Goal: Task Accomplishment & Management: Manage account settings

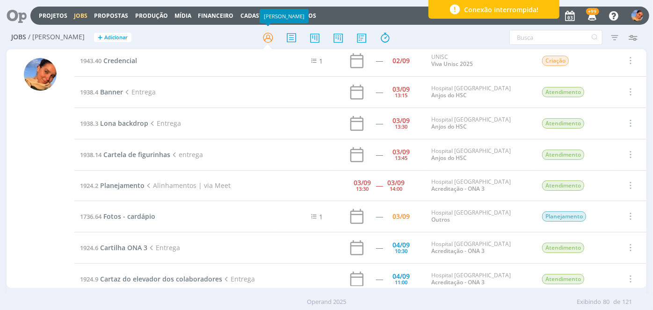
scroll to position [2077, 0]
click at [122, 180] on span "Planejamento" at bounding box center [122, 184] width 44 height 9
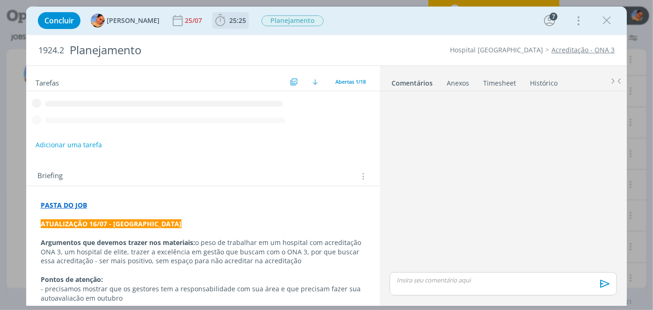
click at [224, 25] on span "25:25" at bounding box center [230, 21] width 35 height 14
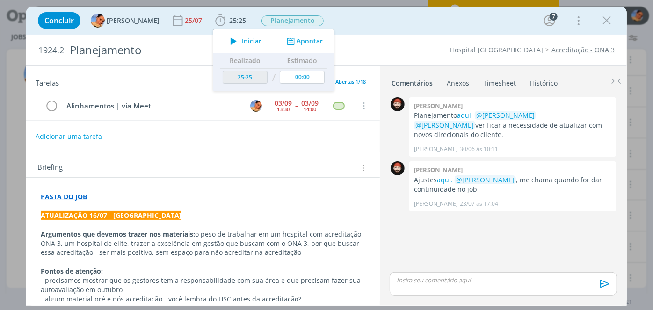
click at [495, 74] on link "Timesheet" at bounding box center [500, 81] width 34 height 14
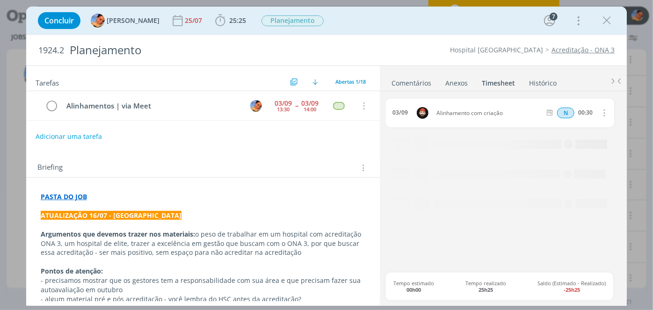
click at [496, 82] on link "Timesheet" at bounding box center [498, 81] width 34 height 14
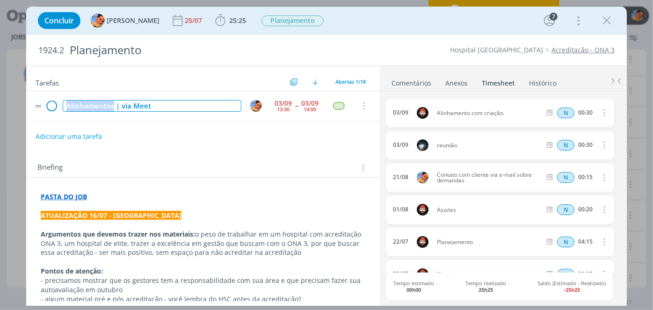
drag, startPoint x: 112, startPoint y: 105, endPoint x: 48, endPoint y: 100, distance: 64.3
click at [48, 100] on tr "Alinhamentos | via Meet 03/09 13:30 -- 03/09 14:00 Cancelar" at bounding box center [203, 105] width 354 height 29
copy div "Alinhamentos"
click at [51, 110] on icon "dialog" at bounding box center [51, 106] width 13 height 14
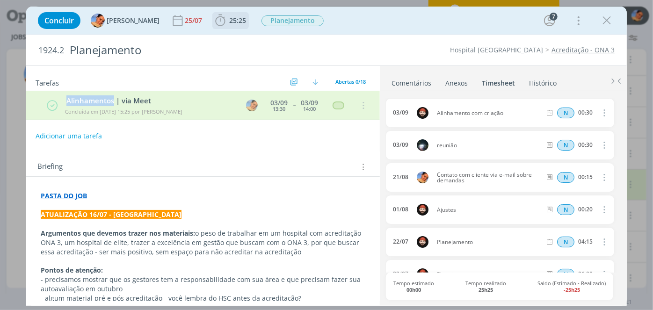
click at [229, 24] on span "25:25" at bounding box center [237, 20] width 17 height 9
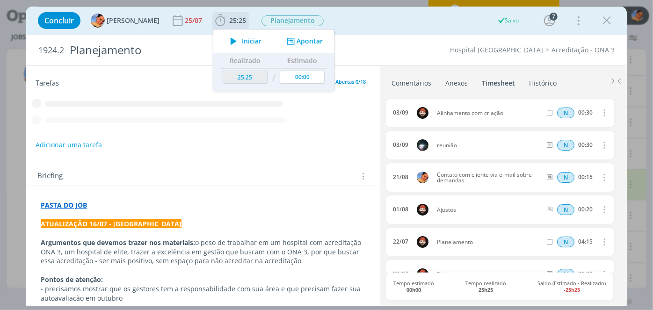
drag, startPoint x: 291, startPoint y: 45, endPoint x: 296, endPoint y: 50, distance: 7.3
click at [291, 45] on button "Apontar" at bounding box center [303, 41] width 39 height 10
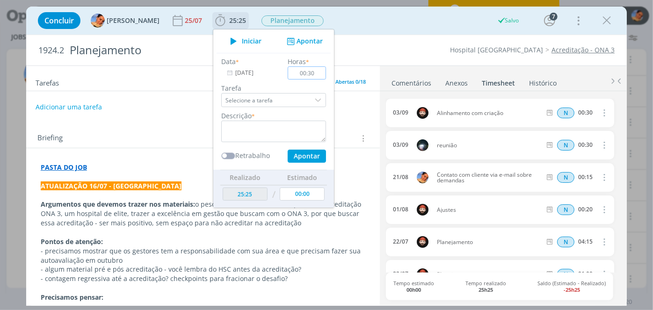
scroll to position [2076, 0]
type input "00:30"
drag, startPoint x: 279, startPoint y: 117, endPoint x: 276, endPoint y: 124, distance: 7.7
click at [279, 117] on div "Descrição *" at bounding box center [274, 126] width 114 height 31
click at [270, 136] on textarea "dialog" at bounding box center [273, 132] width 105 height 22
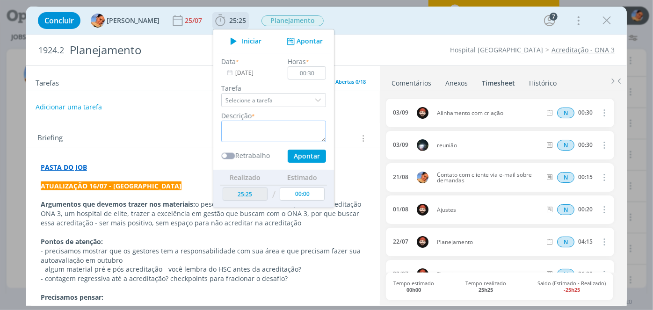
paste textarea "Alinhamentos"
type textarea "Alinhamentos Planejamento + Criação"
click at [295, 153] on button "Apontar" at bounding box center [307, 156] width 38 height 13
type input "25:55"
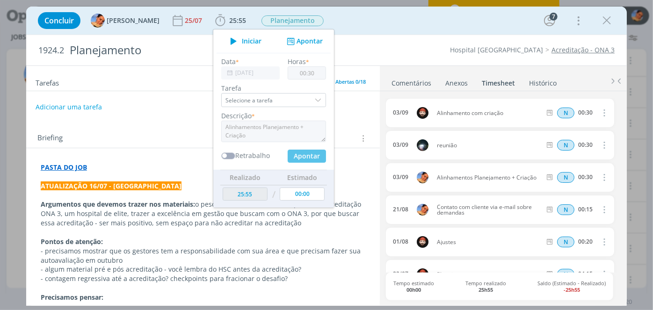
type input "00:00"
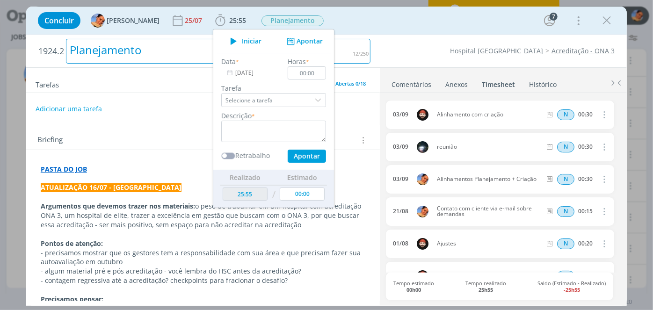
click at [355, 35] on h2 "1924.2 Planejamento" at bounding box center [204, 51] width 333 height 32
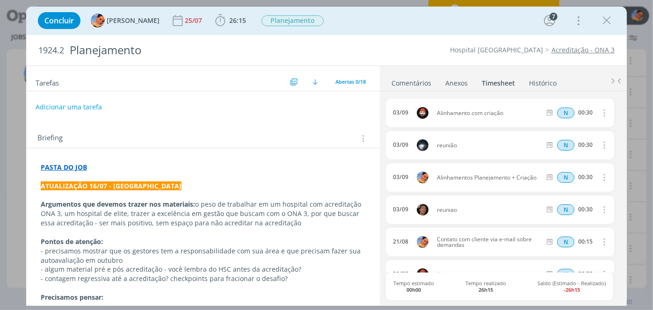
click at [609, 18] on icon "dialog" at bounding box center [607, 21] width 14 height 14
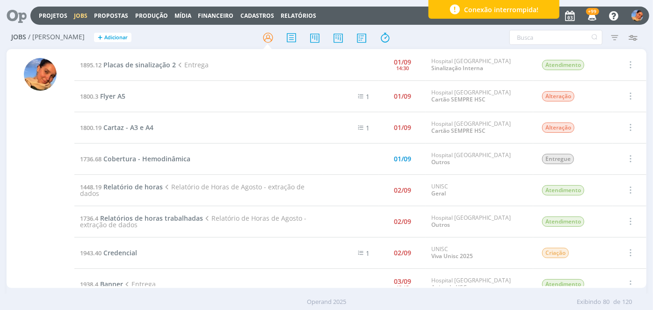
scroll to position [1906, 0]
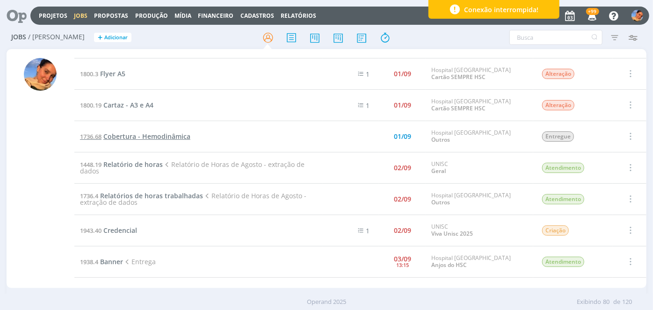
click at [168, 132] on span "Cobertura - Hemodinâmica" at bounding box center [146, 136] width 87 height 9
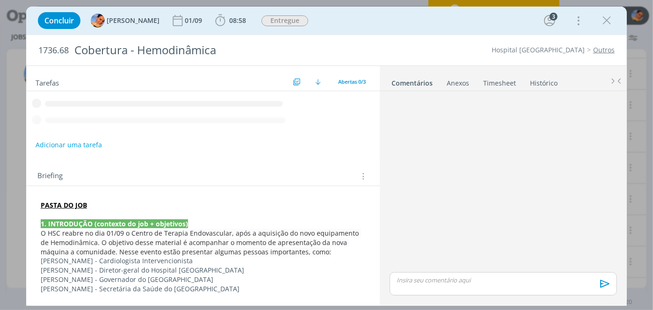
scroll to position [22, 0]
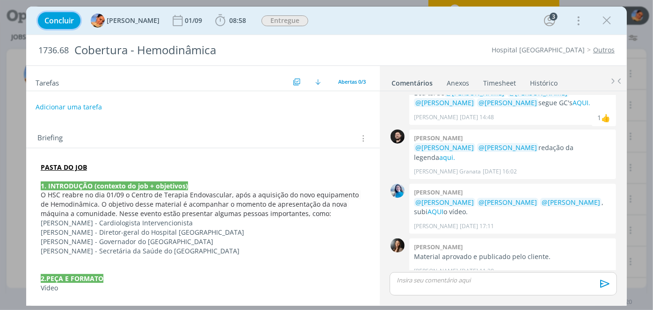
click at [64, 24] on span "Concluir" at bounding box center [58, 20] width 29 height 7
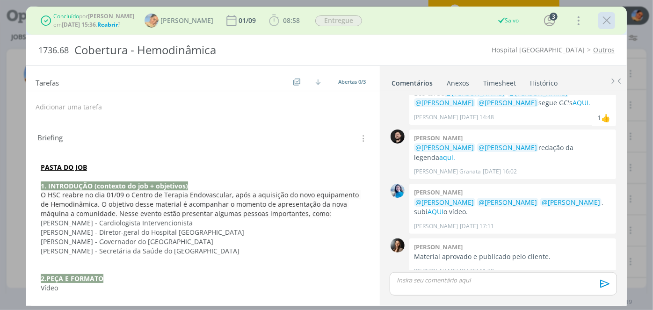
click at [607, 16] on icon "dialog" at bounding box center [607, 21] width 14 height 14
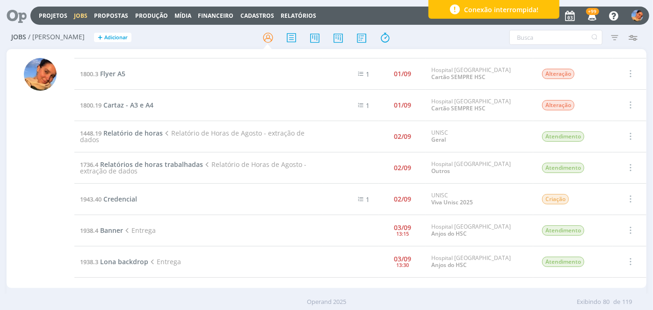
scroll to position [1864, 0]
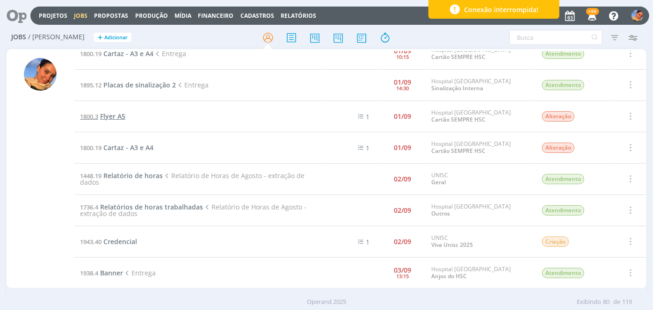
click at [113, 112] on span "Flyer A5" at bounding box center [112, 116] width 25 height 9
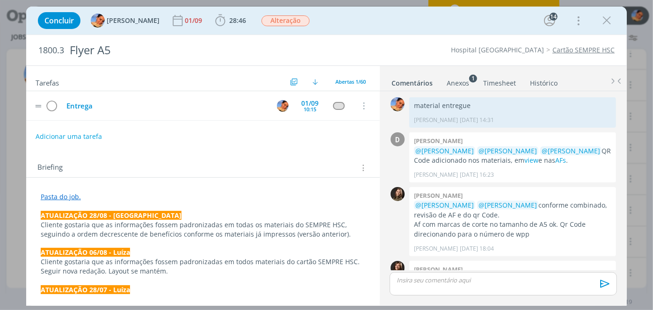
scroll to position [972, 0]
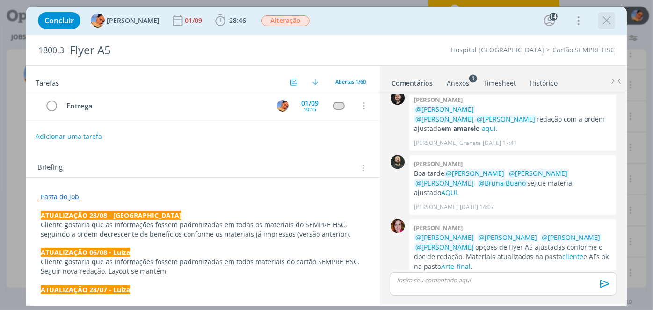
click at [600, 20] on icon "dialog" at bounding box center [607, 21] width 14 height 14
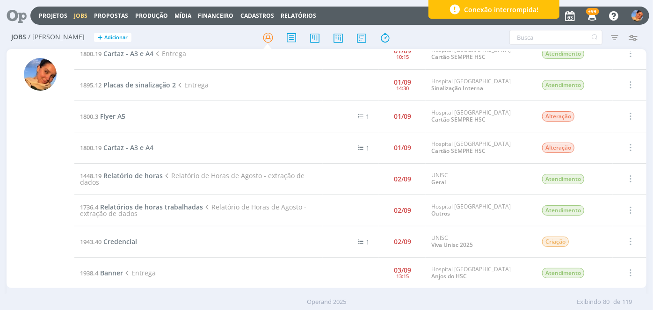
click at [159, 115] on td "1800.3 Flyer A5" at bounding box center [198, 116] width 249 height 31
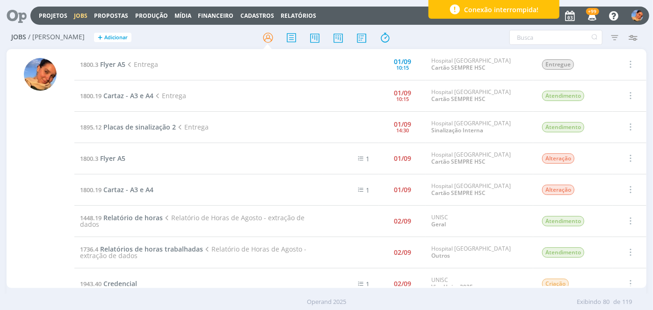
scroll to position [1821, 0]
click at [158, 123] on span "Placas de sinalização 2" at bounding box center [139, 127] width 73 height 9
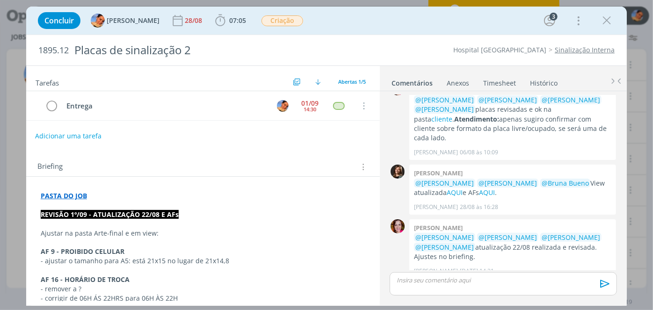
click at [90, 129] on button "Adicionar uma tarefa" at bounding box center [68, 136] width 66 height 16
click at [90, 130] on input "dialog" at bounding box center [140, 135] width 197 height 13
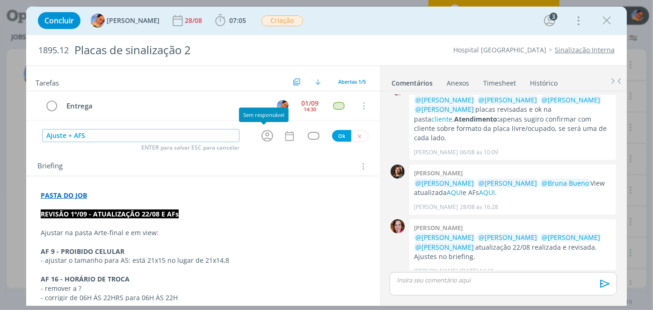
click at [260, 136] on icon "dialog" at bounding box center [267, 136] width 15 height 15
type input "Ajuste + AFS"
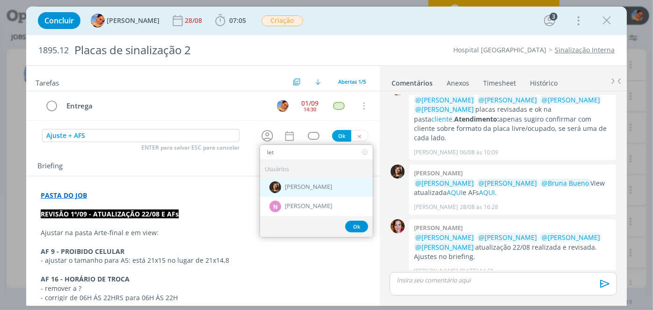
type input "let"
click at [312, 188] on span "[PERSON_NAME]" at bounding box center [308, 187] width 47 height 7
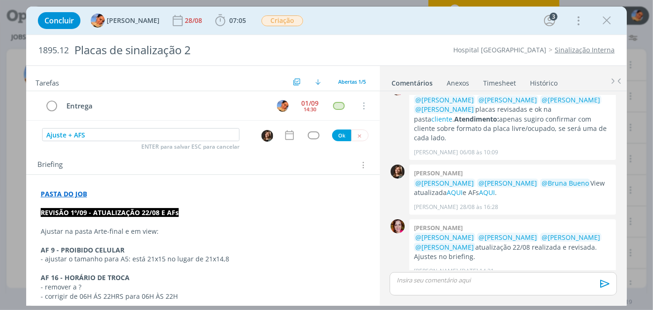
click at [289, 135] on icon "dialog" at bounding box center [290, 135] width 12 height 12
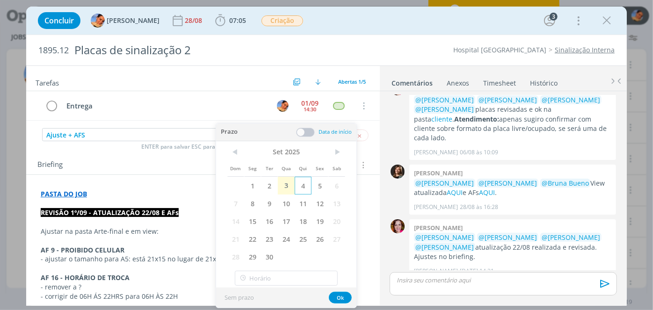
click at [306, 189] on span "4" at bounding box center [303, 186] width 17 height 18
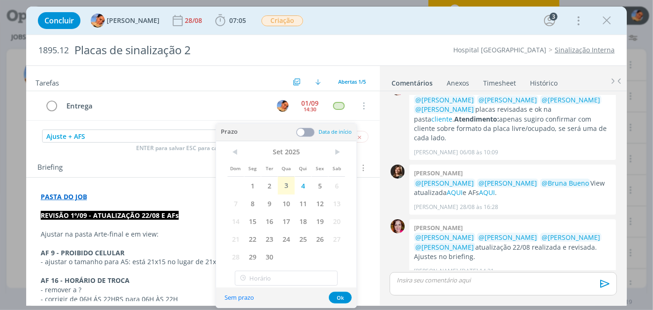
click at [308, 128] on span at bounding box center [305, 132] width 19 height 9
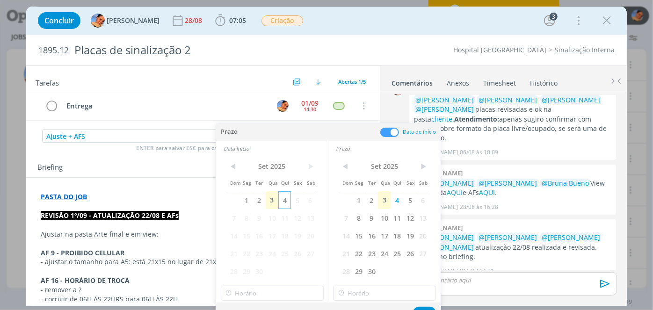
click at [287, 207] on span "4" at bounding box center [284, 200] width 13 height 18
click at [270, 284] on div "< Set 2025 > Dom Seg Ter Qua Qui Sex Sab 1 2 3 4 5 6 7 8 9 10 11 12 13 14 15 16…" at bounding box center [272, 229] width 112 height 147
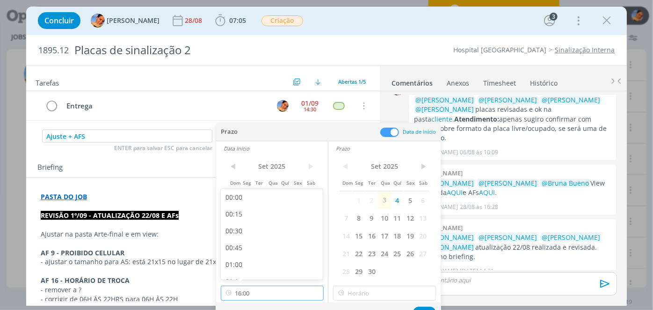
click at [271, 290] on input "16:00" at bounding box center [272, 293] width 103 height 15
click at [267, 231] on div "11:00" at bounding box center [273, 229] width 105 height 17
type input "11:00"
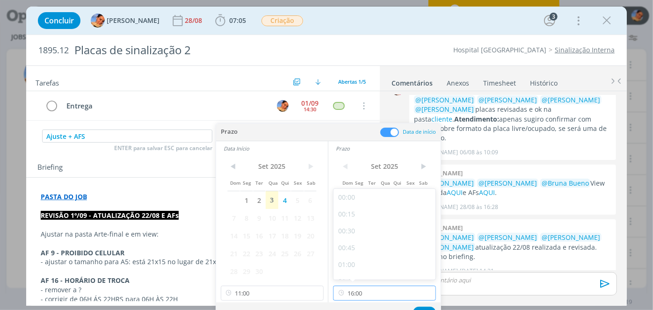
click at [374, 295] on input "16:00" at bounding box center [384, 293] width 103 height 15
drag, startPoint x: 366, startPoint y: 211, endPoint x: 392, endPoint y: 264, distance: 59.0
click at [367, 211] on div "12:00" at bounding box center [386, 212] width 105 height 17
type input "12:00"
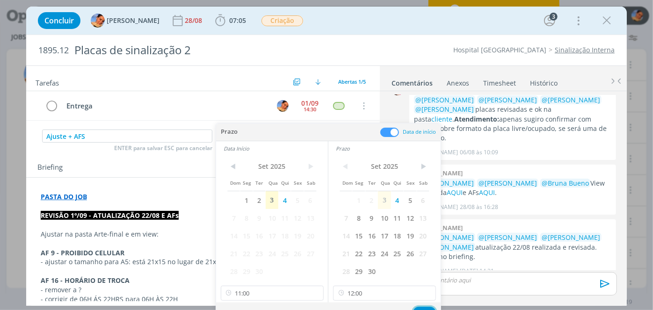
click at [420, 309] on button "Ok" at bounding box center [424, 313] width 23 height 12
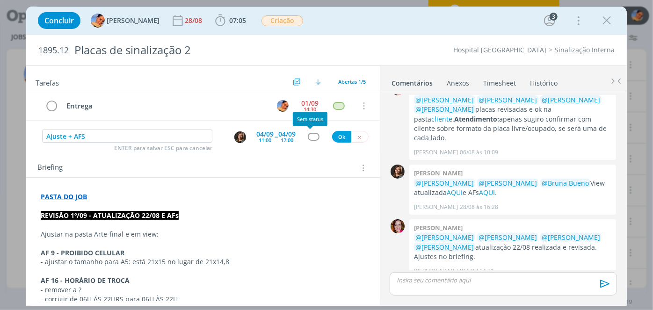
click at [308, 138] on div "dialog" at bounding box center [314, 137] width 12 height 8
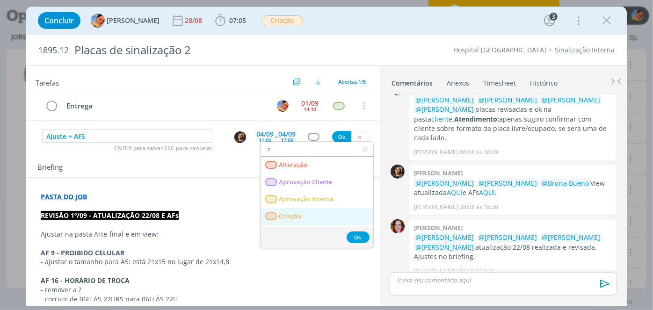
type input "c"
drag, startPoint x: 290, startPoint y: 212, endPoint x: 308, endPoint y: 173, distance: 44.0
click at [290, 213] on span "Criação" at bounding box center [290, 216] width 22 height 7
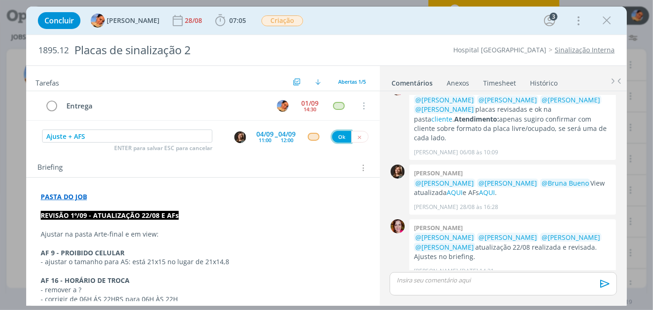
click at [335, 133] on button "Ok" at bounding box center [341, 137] width 19 height 12
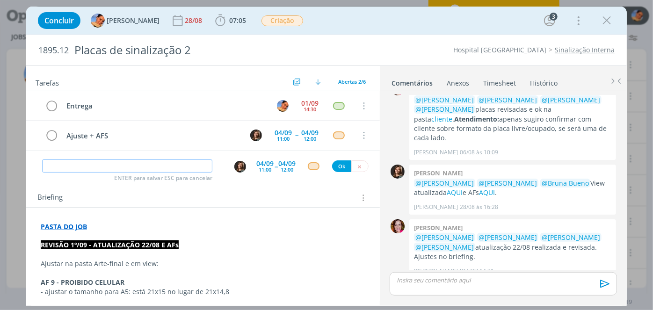
scroll to position [1822, 0]
click at [239, 168] on img "dialog" at bounding box center [240, 167] width 12 height 12
type input "Revisão ajustes + AF's"
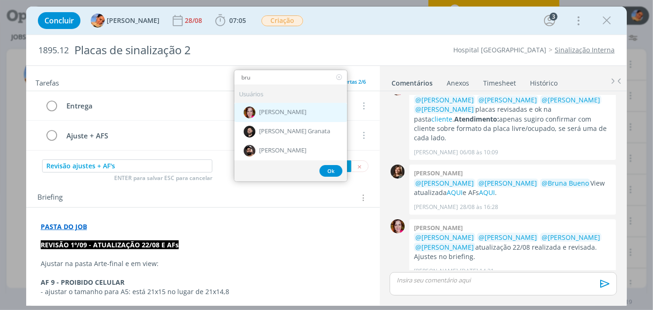
type input "bru"
click at [263, 109] on span "[PERSON_NAME]" at bounding box center [282, 112] width 47 height 7
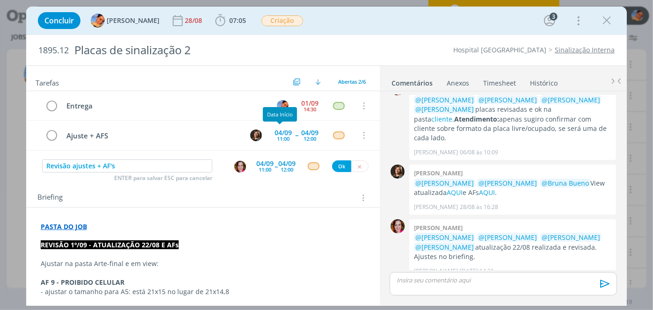
click at [270, 163] on div "04/09 11:00 -- 04/09 12:00" at bounding box center [275, 166] width 39 height 17
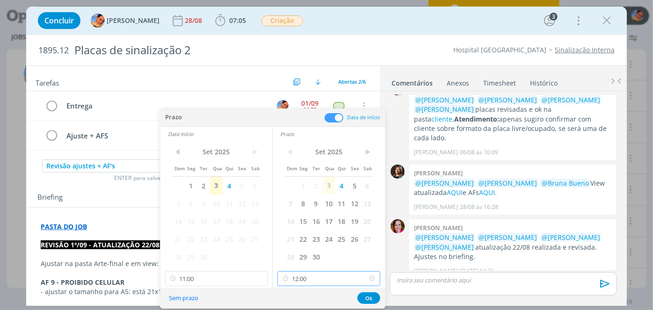
click at [321, 284] on input "12:00" at bounding box center [328, 278] width 103 height 15
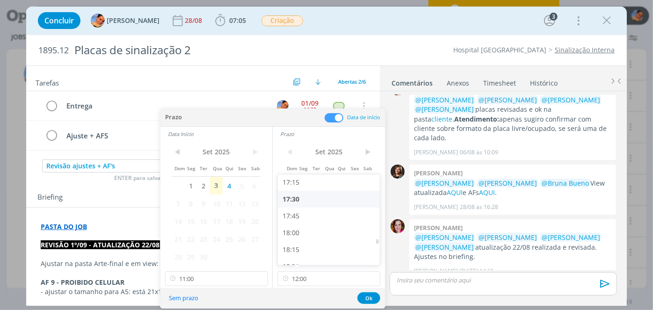
click at [328, 195] on div "17:30" at bounding box center [330, 199] width 105 height 17
type input "17:30"
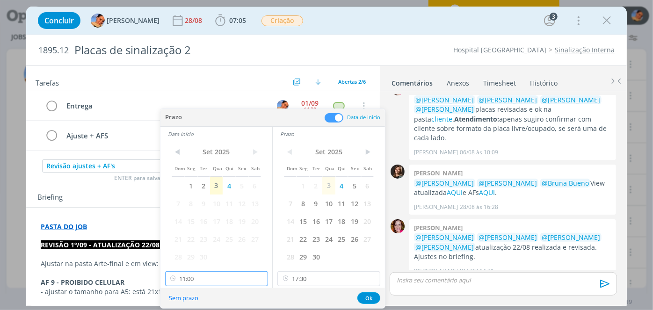
click at [196, 283] on input "11:00" at bounding box center [216, 278] width 103 height 15
click at [225, 195] on div "17:00" at bounding box center [217, 190] width 105 height 17
type input "17:00"
click at [365, 300] on button "Ok" at bounding box center [368, 298] width 23 height 12
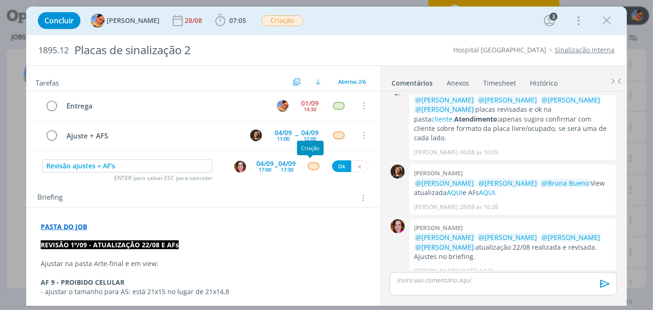
click at [311, 165] on div "dialog" at bounding box center [314, 166] width 12 height 8
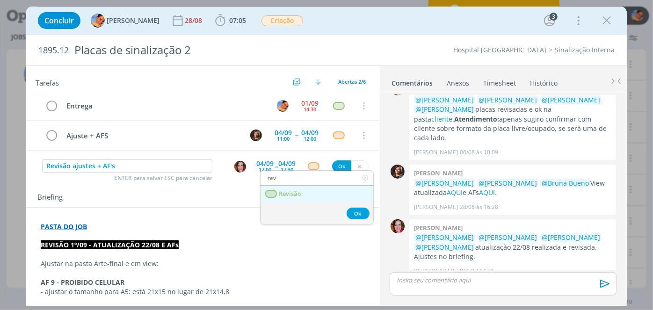
type input "rev"
click at [312, 194] on link "Revisão" at bounding box center [317, 194] width 113 height 17
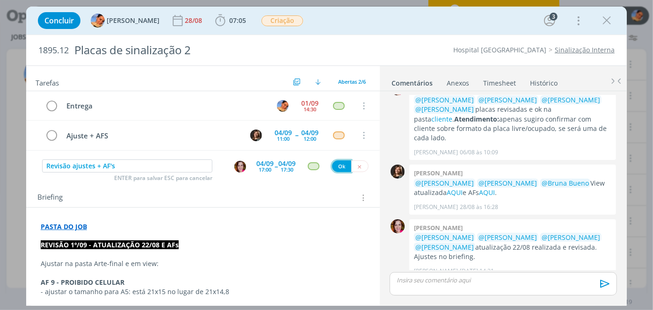
click at [337, 166] on button "Ok" at bounding box center [341, 166] width 19 height 12
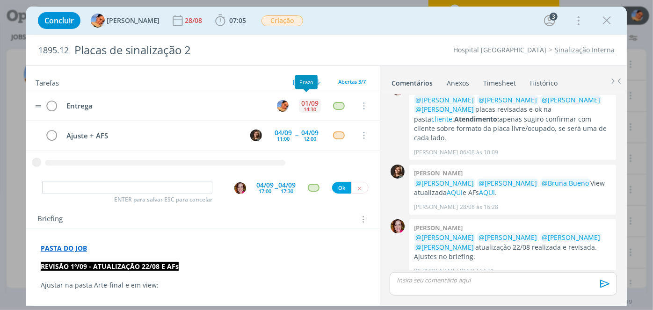
click at [308, 102] on div "01/09" at bounding box center [309, 103] width 17 height 7
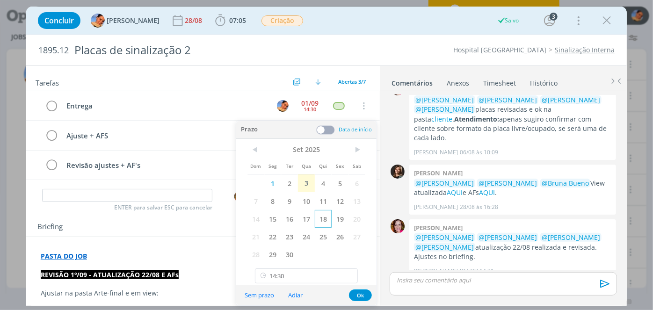
click at [327, 184] on span "4" at bounding box center [323, 184] width 17 height 18
click at [312, 271] on input "14:30" at bounding box center [306, 276] width 103 height 15
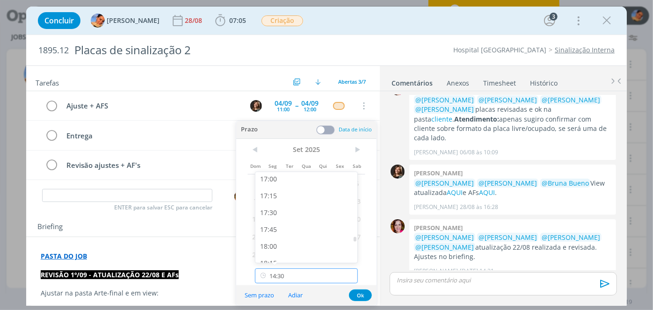
scroll to position [1146, 0]
click at [291, 218] on div "17:30" at bounding box center [307, 213] width 105 height 17
type input "17:30"
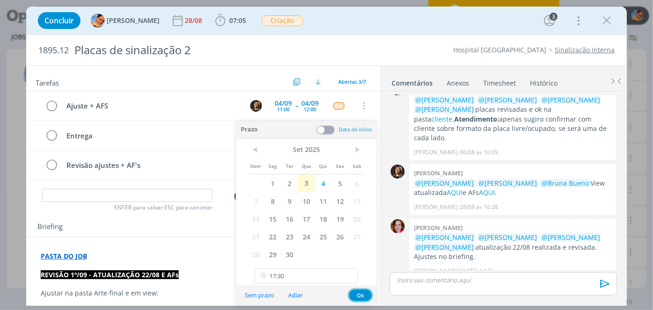
click at [352, 296] on button "Ok" at bounding box center [360, 296] width 23 height 12
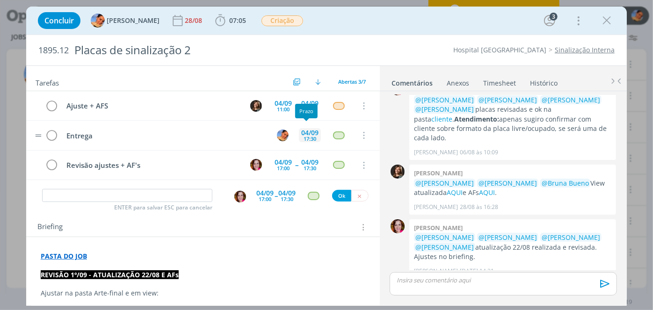
click at [310, 136] on div "17:30" at bounding box center [310, 138] width 13 height 5
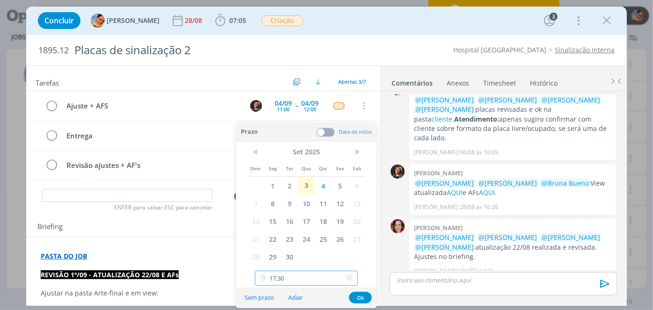
click at [301, 277] on input "17:30" at bounding box center [306, 278] width 103 height 15
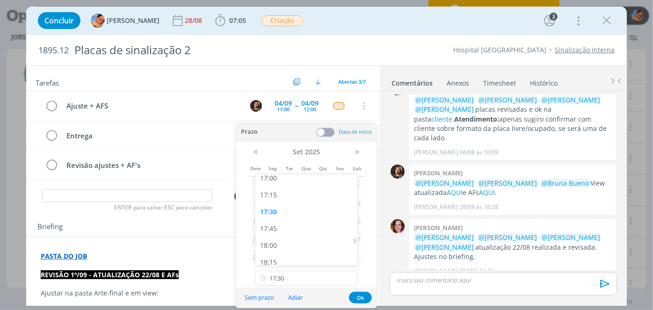
drag, startPoint x: 296, startPoint y: 228, endPoint x: 332, endPoint y: 265, distance: 51.3
click at [296, 228] on div "17:45" at bounding box center [307, 228] width 105 height 17
type input "17:45"
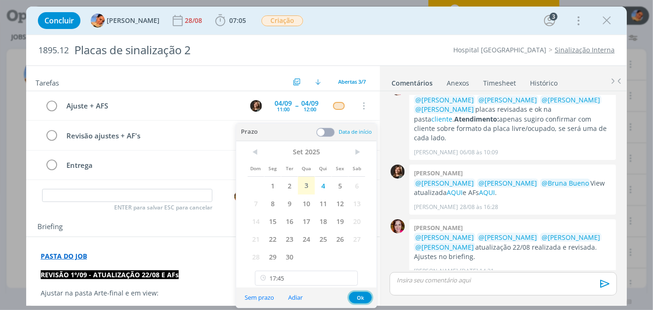
click at [362, 296] on button "Ok" at bounding box center [360, 298] width 23 height 12
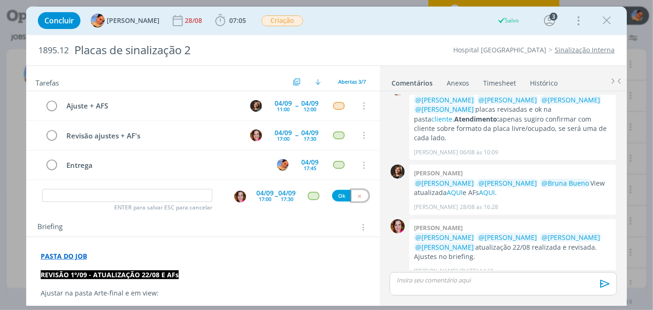
click at [357, 195] on icon "dialog" at bounding box center [360, 196] width 6 height 6
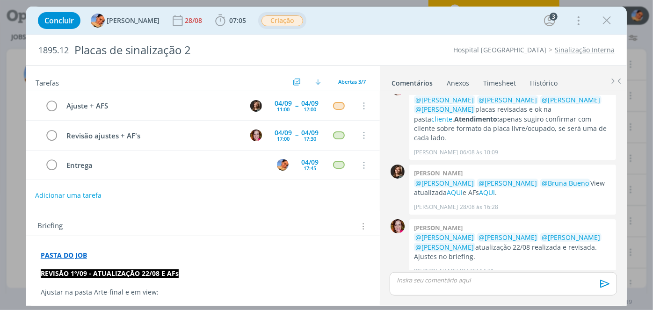
click at [262, 21] on span "Criação" at bounding box center [283, 20] width 42 height 11
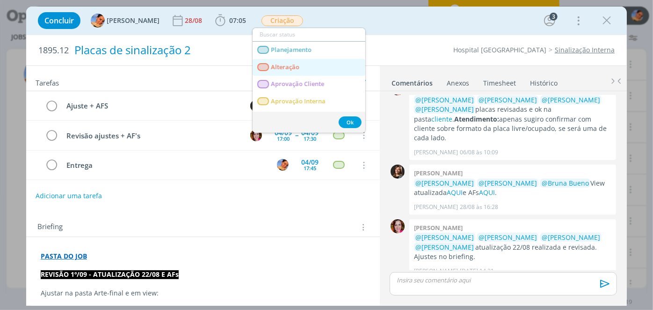
drag, startPoint x: 283, startPoint y: 67, endPoint x: 272, endPoint y: 56, distance: 15.9
click at [283, 68] on span "Alteração" at bounding box center [285, 67] width 29 height 7
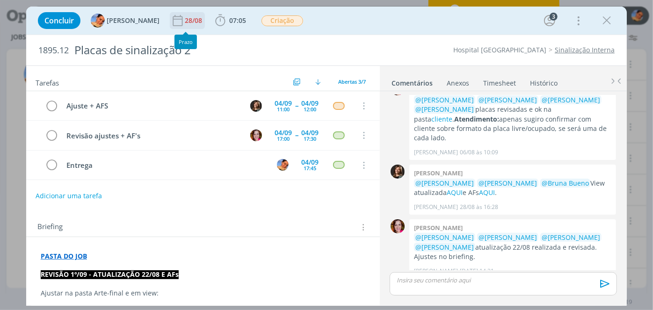
click at [185, 19] on div "28/08" at bounding box center [194, 20] width 19 height 7
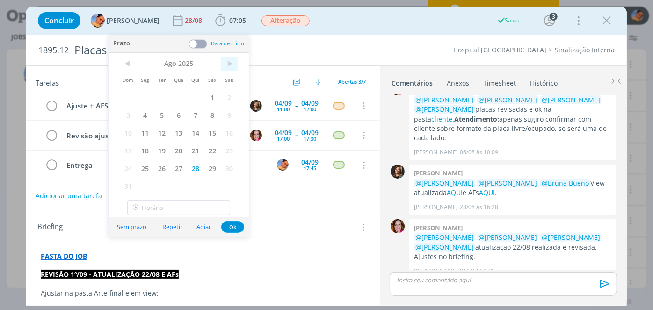
click at [231, 62] on span ">" at bounding box center [229, 64] width 17 height 14
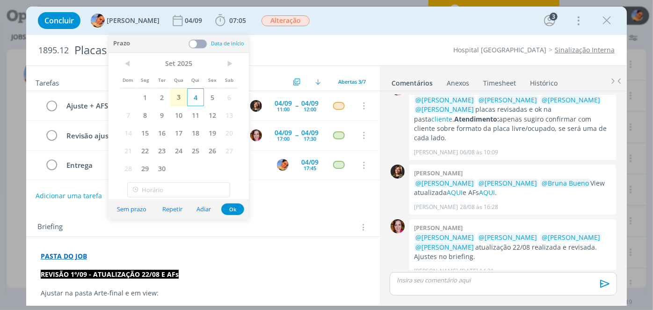
click at [198, 100] on span "4" at bounding box center [195, 97] width 17 height 18
click at [238, 210] on button "Ok" at bounding box center [232, 210] width 23 height 12
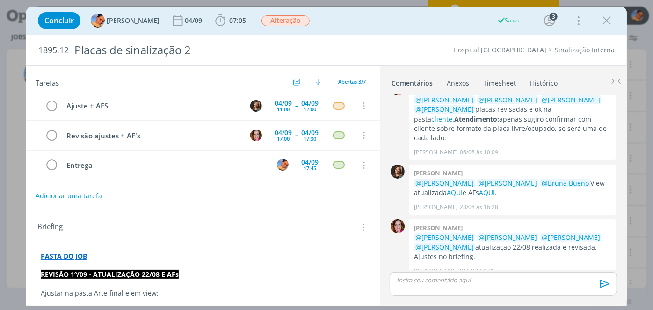
click at [603, 23] on icon "dialog" at bounding box center [607, 21] width 14 height 14
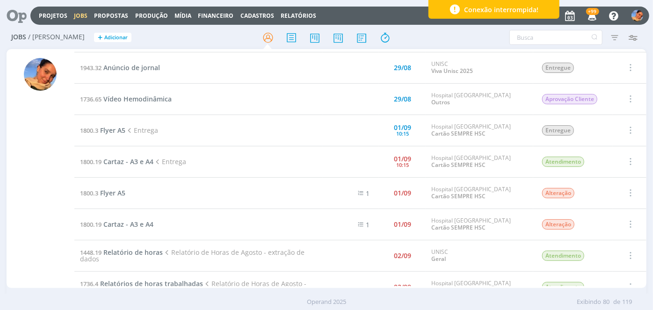
scroll to position [1705, 0]
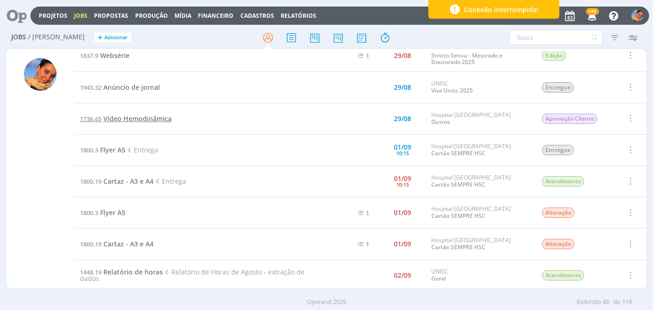
click at [123, 114] on span "Vídeo Hemodinâmica" at bounding box center [137, 118] width 68 height 9
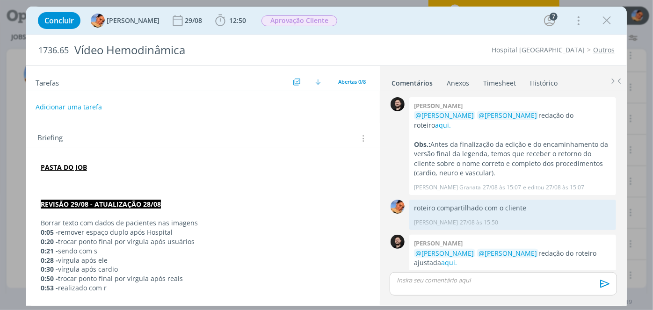
scroll to position [270, 0]
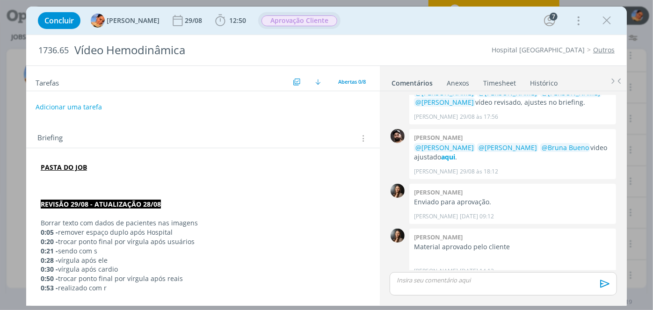
click at [268, 19] on span "Aprovação Cliente" at bounding box center [300, 20] width 76 height 11
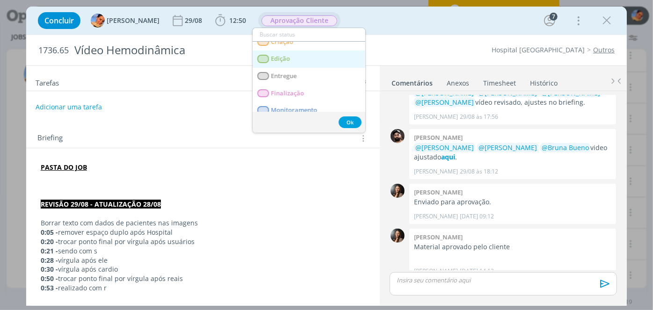
scroll to position [85, 0]
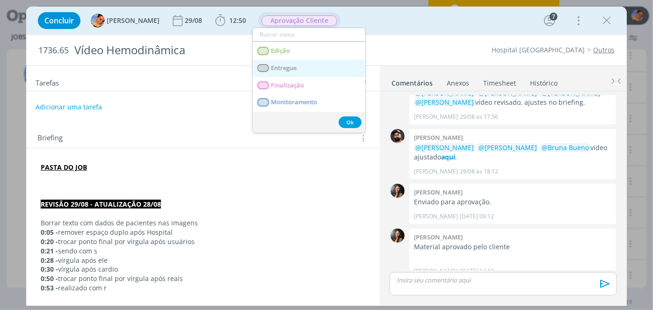
click at [297, 69] on span "Entregue" at bounding box center [284, 68] width 26 height 7
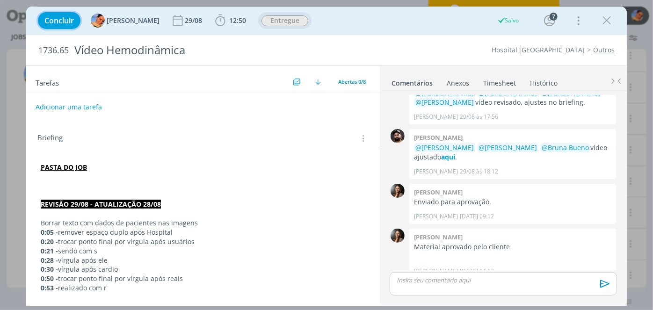
click at [71, 15] on button "Concluir" at bounding box center [59, 20] width 43 height 17
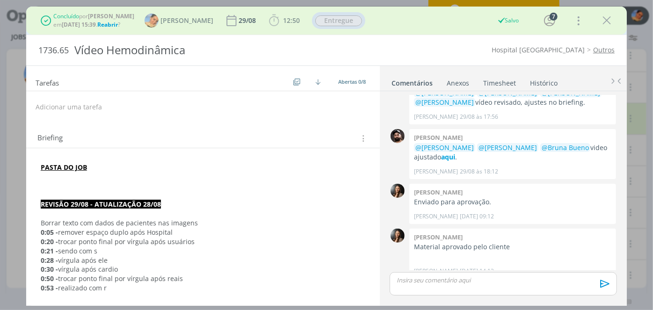
click at [70, 17] on span "Concluído" at bounding box center [66, 16] width 26 height 8
click at [607, 24] on icon "dialog" at bounding box center [607, 21] width 14 height 14
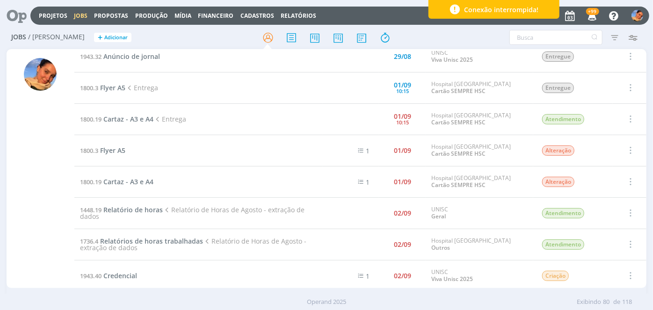
scroll to position [1747, 0]
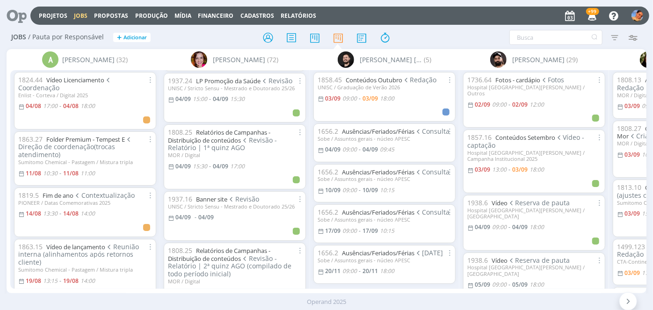
scroll to position [936, 0]
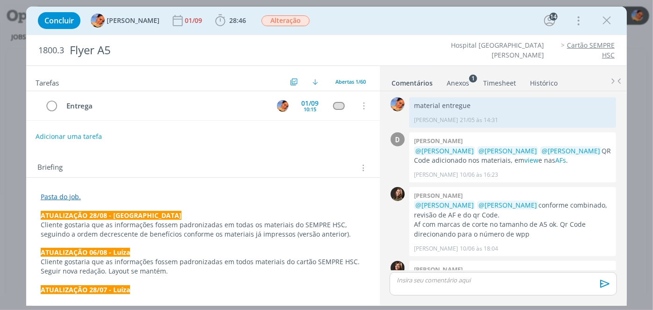
scroll to position [972, 0]
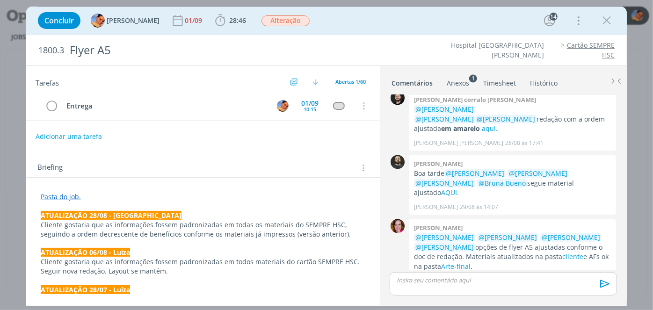
click at [532, 82] on link "Histórico" at bounding box center [544, 81] width 29 height 14
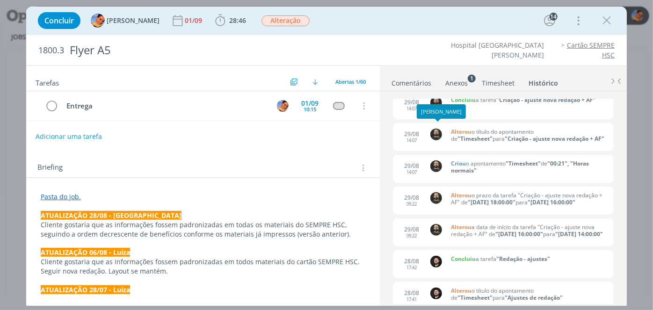
scroll to position [212, 0]
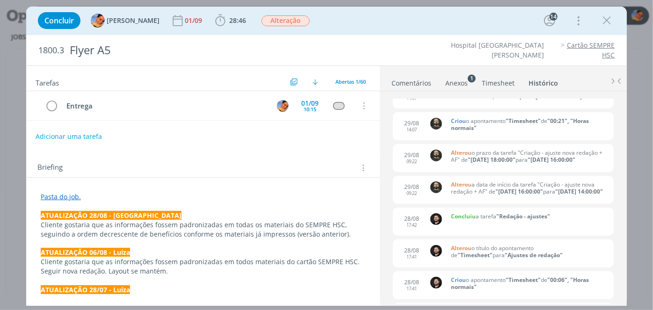
click at [419, 80] on link "Comentários" at bounding box center [411, 81] width 41 height 14
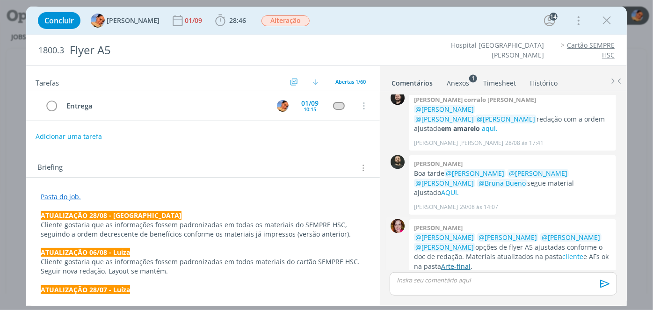
click at [444, 262] on link "Arte-final" at bounding box center [455, 266] width 29 height 9
click at [426, 278] on p "dialog" at bounding box center [503, 280] width 212 height 8
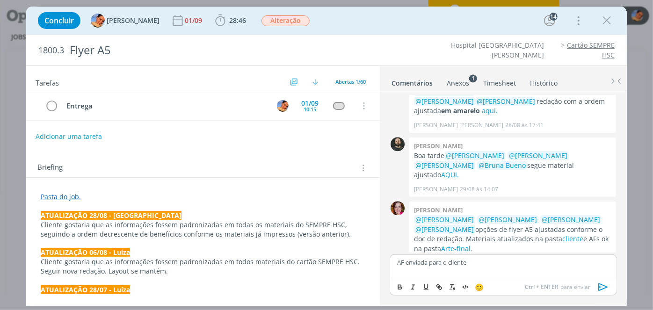
click at [603, 290] on icon "dialog" at bounding box center [603, 287] width 9 height 8
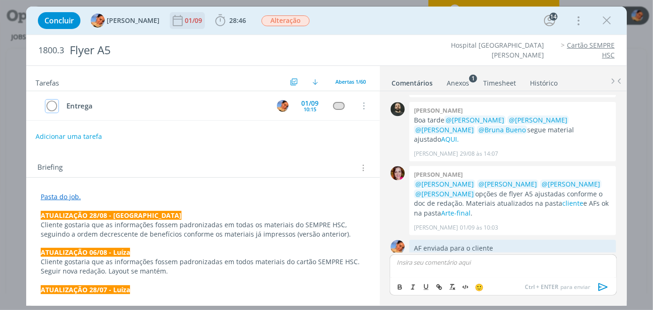
click at [53, 100] on icon "dialog" at bounding box center [51, 106] width 13 height 14
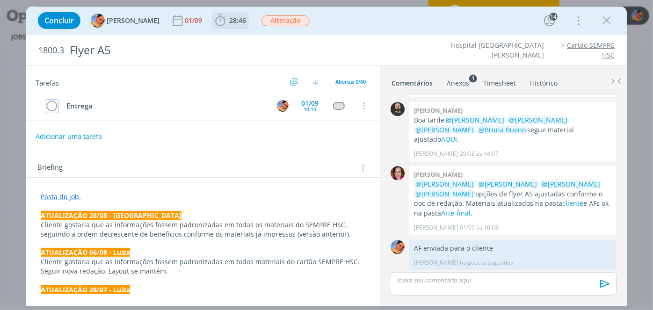
scroll to position [1007, 0]
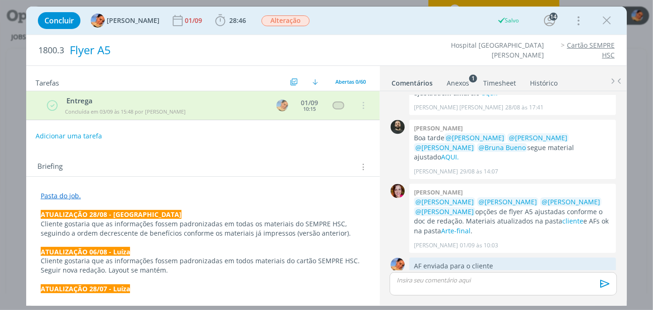
click at [236, 24] on span "28:46" at bounding box center [237, 20] width 17 height 9
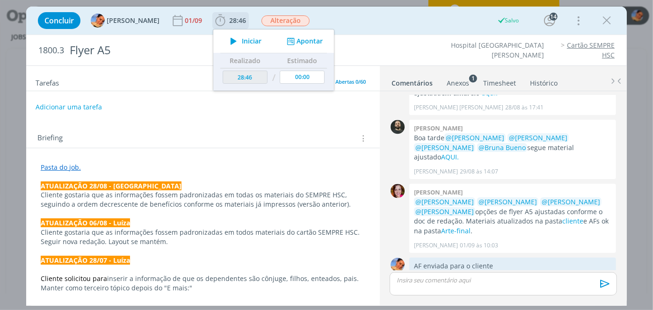
click at [286, 44] on icon "dialog" at bounding box center [291, 41] width 12 height 9
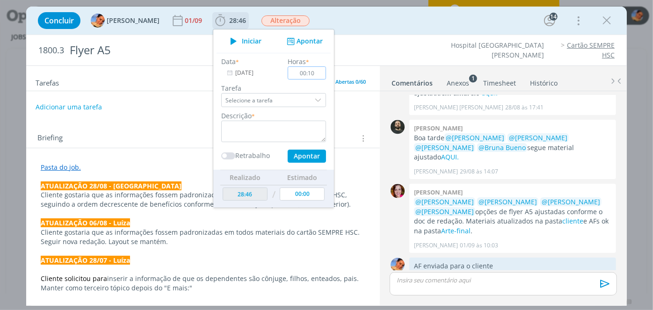
type input "00:10"
click at [269, 136] on textarea "dialog" at bounding box center [273, 132] width 105 height 22
type textarea "envio de AF"
click at [292, 154] on button "Apontar" at bounding box center [307, 156] width 38 height 13
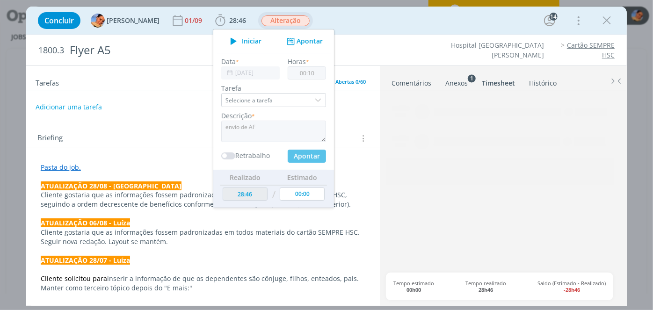
type input "28:56"
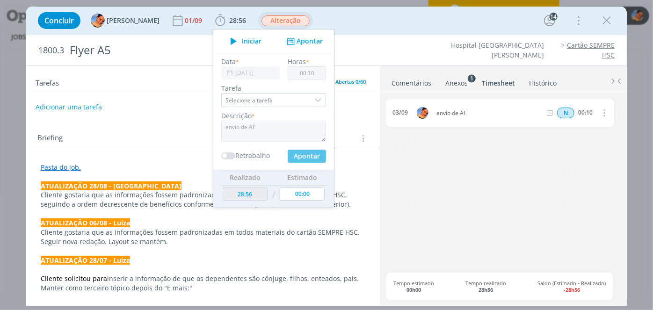
type input "00:00"
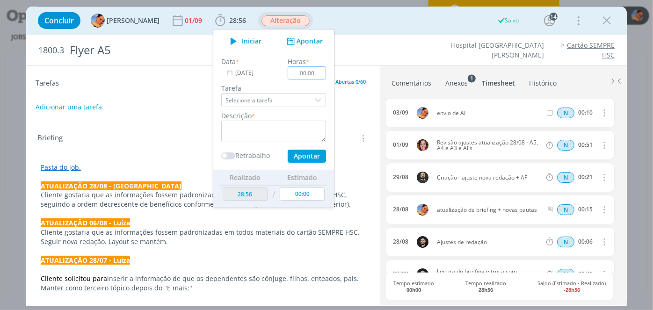
click at [288, 18] on span "Alteração" at bounding box center [286, 20] width 48 height 11
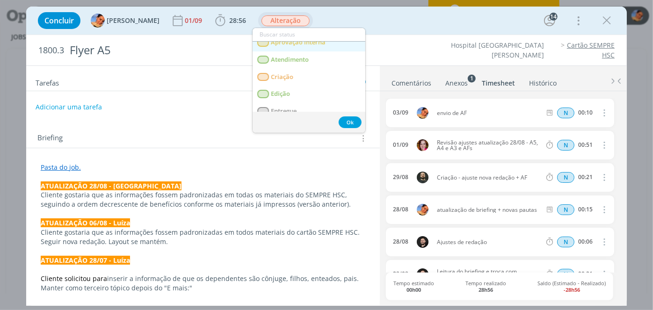
scroll to position [42, 0]
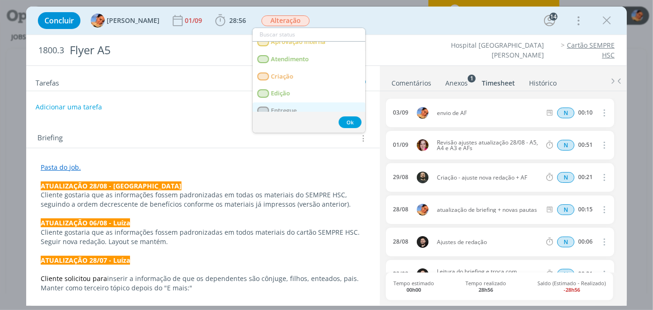
drag, startPoint x: 284, startPoint y: 107, endPoint x: 272, endPoint y: 105, distance: 12.3
click at [283, 107] on span "Entregue" at bounding box center [284, 110] width 26 height 7
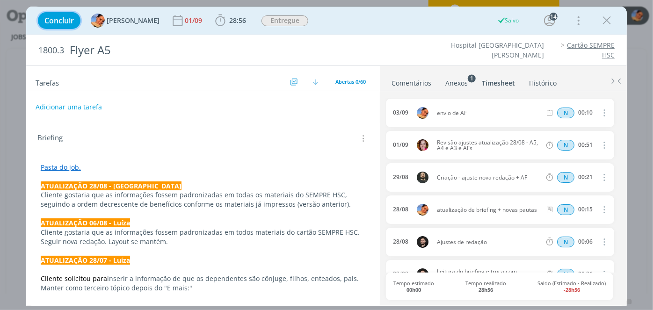
click at [52, 22] on span "Concluir" at bounding box center [58, 20] width 29 height 7
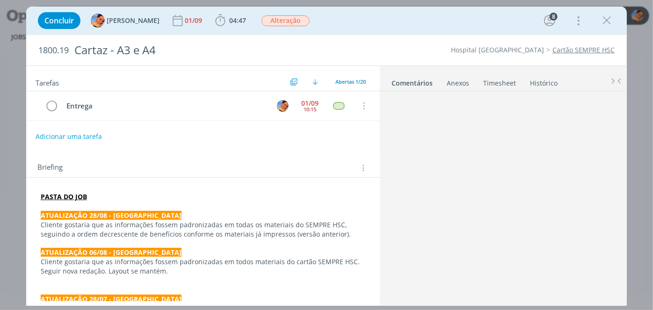
scroll to position [835, 0]
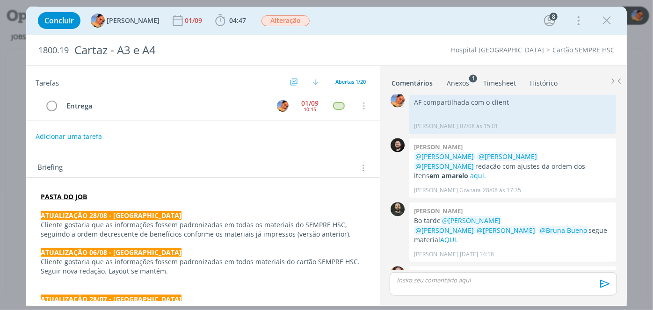
click at [447, 281] on p "@Luíza Santana @Beatriz Luchese @Karoline Arend @Patrick Freitas cartazes A3 e …" at bounding box center [512, 300] width 197 height 38
click at [443, 309] on link "Arte-final" at bounding box center [445, 313] width 29 height 9
click at [232, 20] on span "04:47" at bounding box center [237, 20] width 17 height 9
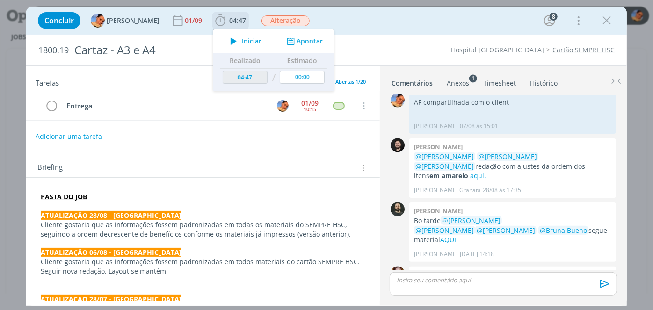
click at [297, 36] on button "Apontar" at bounding box center [303, 41] width 39 height 10
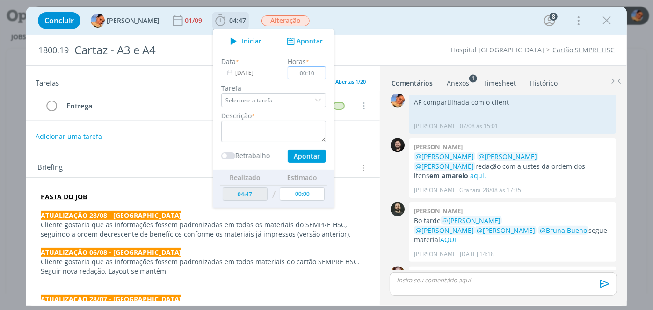
type input "00:10"
click at [248, 131] on textarea "dialog" at bounding box center [273, 132] width 105 height 22
type textarea "m"
type textarea "AF compartilhada com o cliente"
drag, startPoint x: 287, startPoint y: 154, endPoint x: 360, endPoint y: 171, distance: 74.9
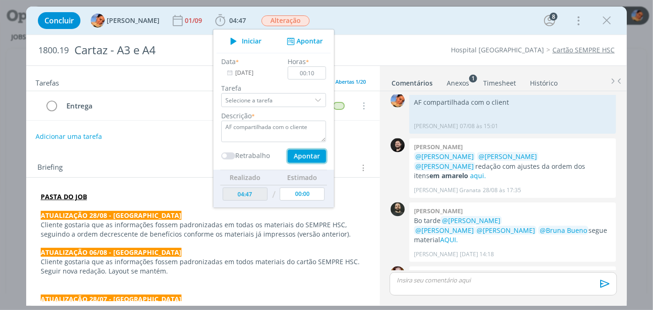
click at [288, 154] on button "Apontar" at bounding box center [307, 156] width 38 height 13
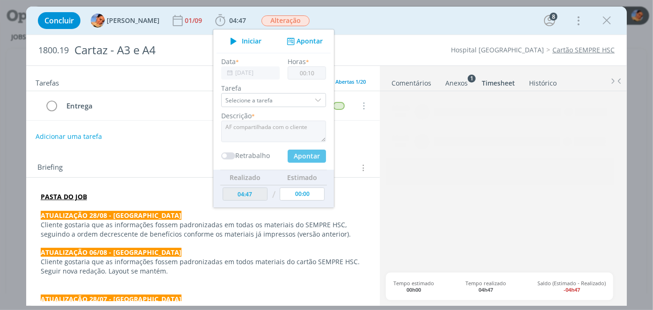
type input "04:57"
click at [413, 75] on link "Comentários" at bounding box center [411, 81] width 41 height 14
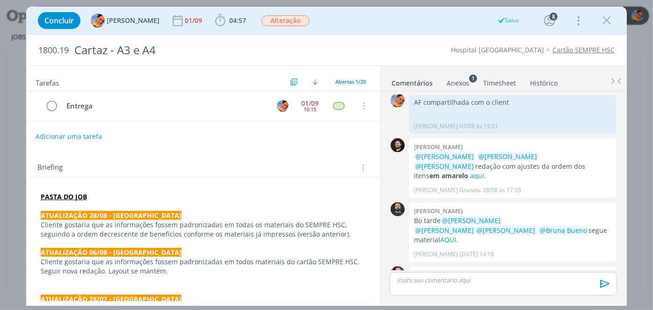
click at [433, 280] on p "dialog" at bounding box center [503, 280] width 212 height 8
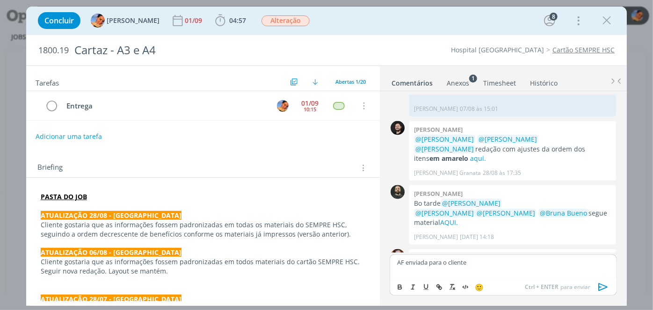
click at [601, 286] on icon "dialog" at bounding box center [604, 287] width 14 height 14
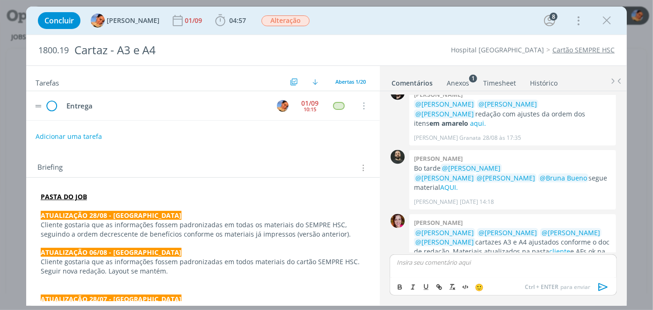
click at [52, 106] on icon "dialog" at bounding box center [52, 106] width 14 height 14
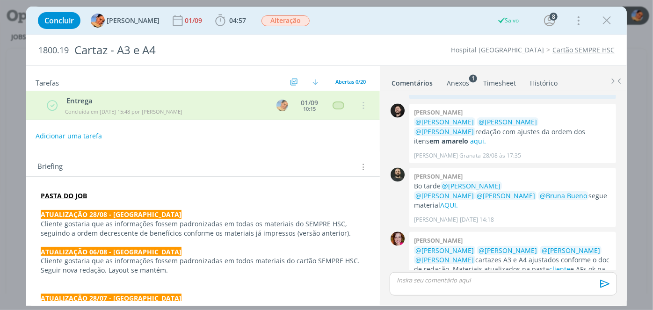
click at [271, 10] on div "Concluir Luíza Santana 01/09 04:57 Iniciar Apontar Data * 03/09/2025 Horas * 00…" at bounding box center [326, 20] width 587 height 22
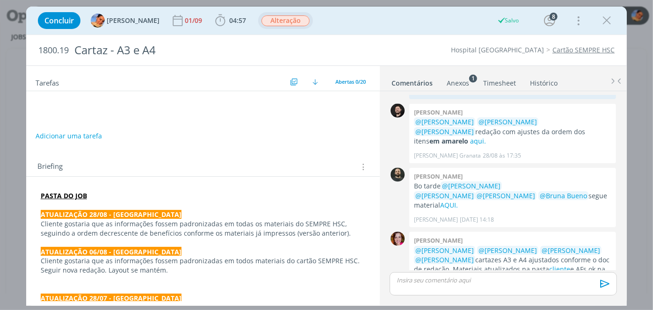
click at [273, 16] on span "Alteração" at bounding box center [286, 20] width 48 height 11
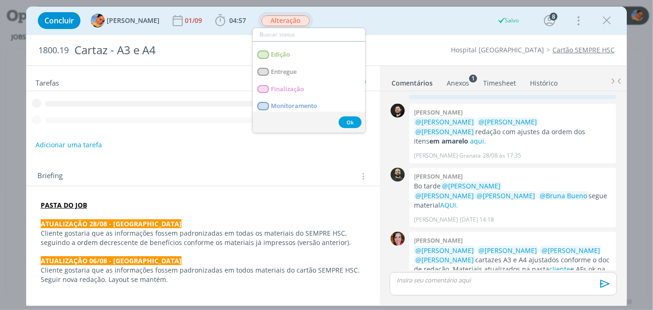
scroll to position [85, 0]
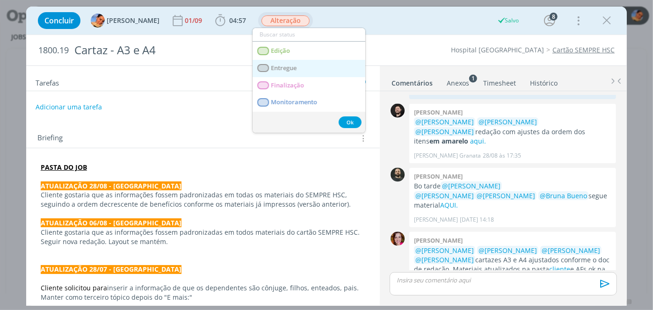
drag, startPoint x: 280, startPoint y: 68, endPoint x: 253, endPoint y: 74, distance: 27.8
click at [280, 68] on span "Entregue" at bounding box center [284, 68] width 26 height 7
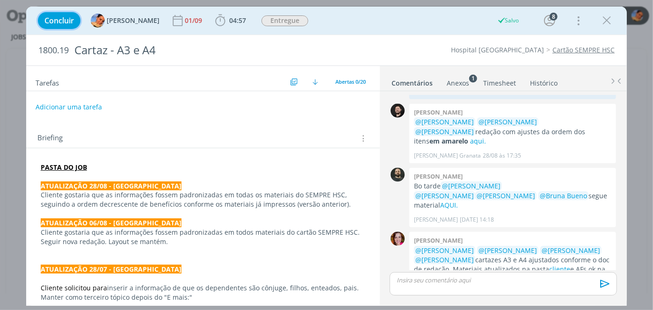
click at [66, 17] on span "Concluir" at bounding box center [58, 20] width 29 height 7
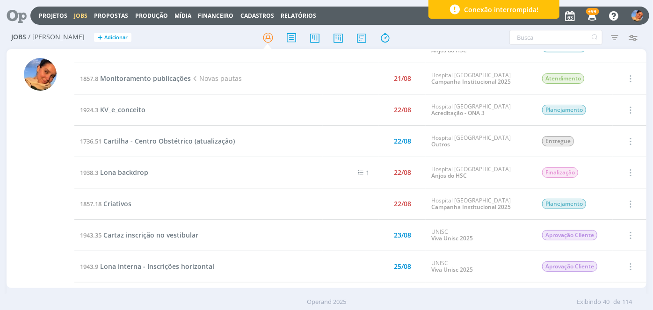
scroll to position [560, 0]
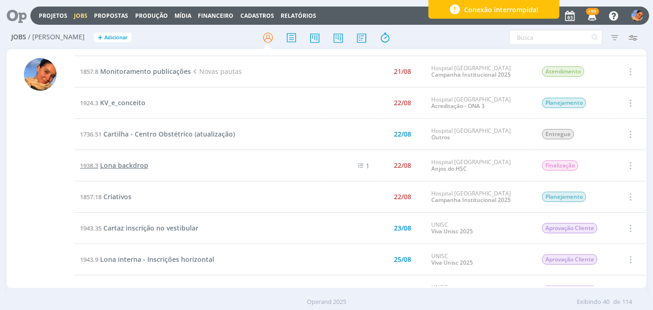
click at [145, 161] on span "Lona backdrop" at bounding box center [124, 165] width 48 height 9
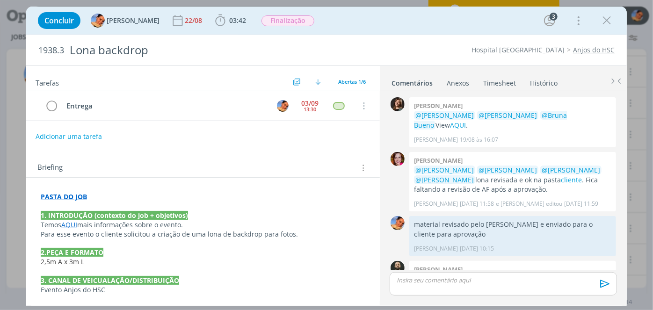
scroll to position [96, 0]
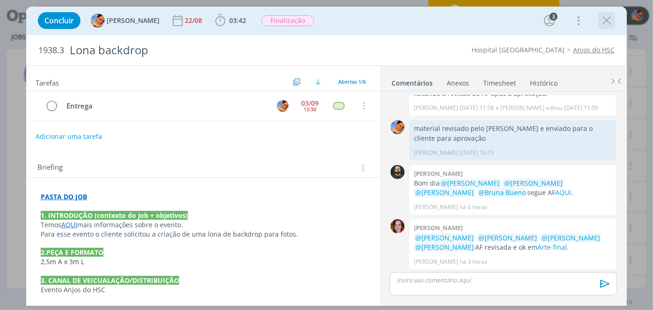
click at [609, 24] on icon "dialog" at bounding box center [607, 21] width 14 height 14
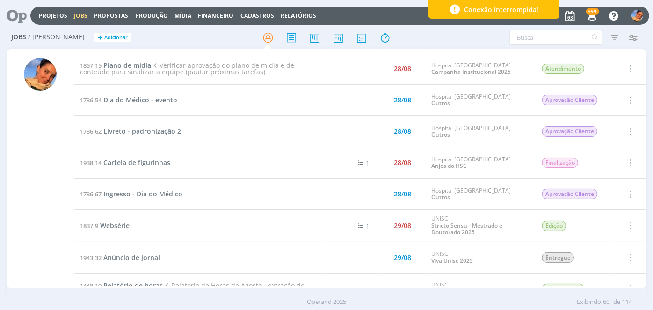
scroll to position [1536, 0]
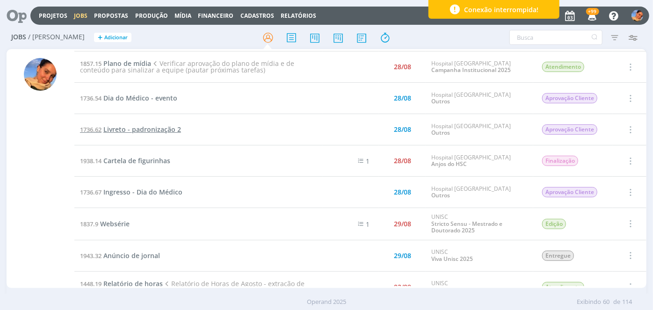
click at [167, 125] on span "Livreto - padronização 2" at bounding box center [142, 129] width 78 height 9
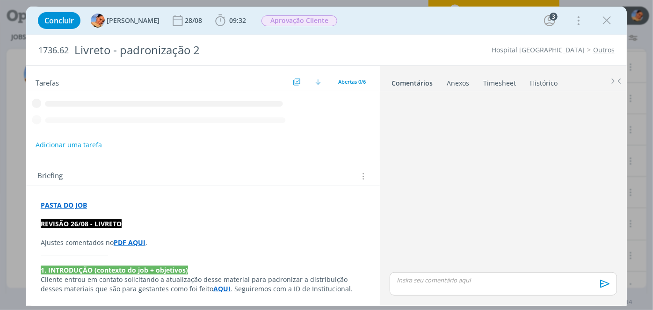
scroll to position [141, 0]
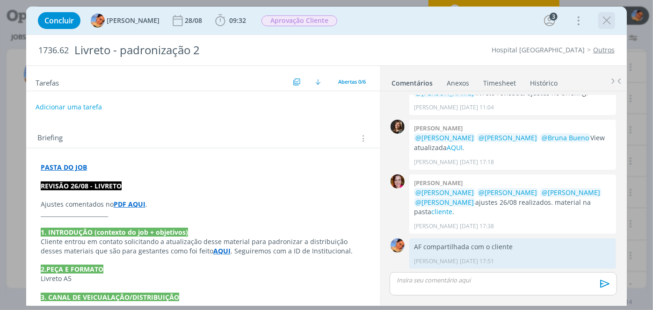
click at [608, 22] on icon "dialog" at bounding box center [607, 21] width 14 height 14
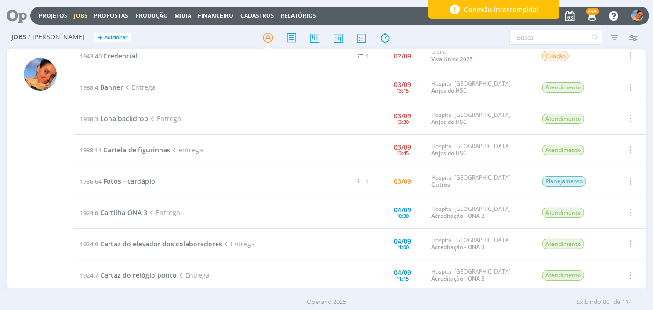
scroll to position [1766, 0]
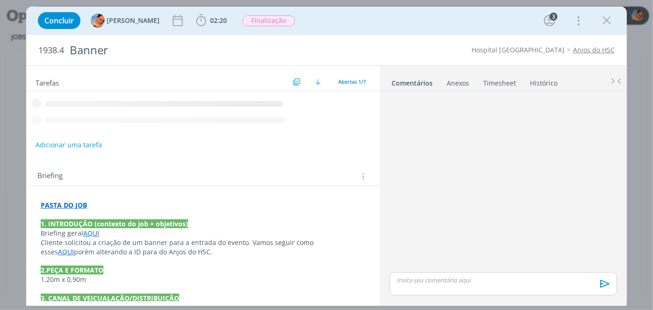
click at [602, 50] on link "Anjos do HSC" at bounding box center [594, 49] width 42 height 9
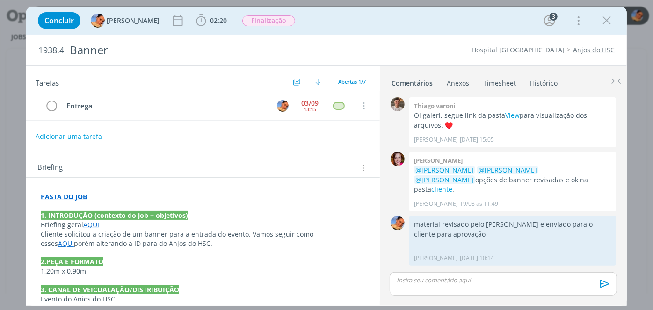
scroll to position [106, 0]
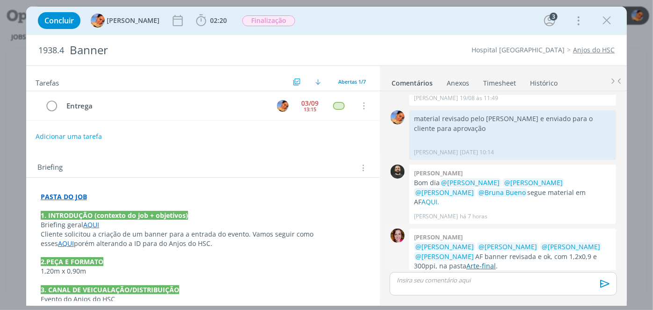
click at [481, 262] on link "Arte-final" at bounding box center [480, 266] width 29 height 9
click at [493, 277] on p "dialog" at bounding box center [503, 280] width 212 height 8
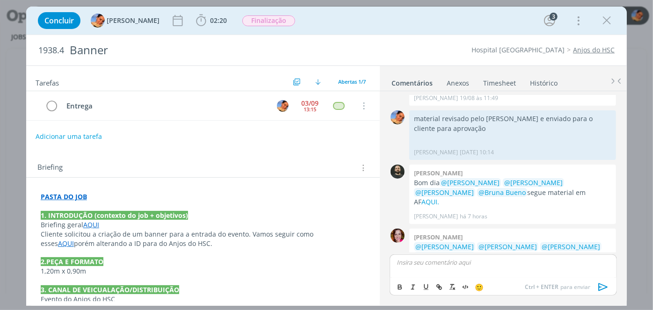
scroll to position [124, 0]
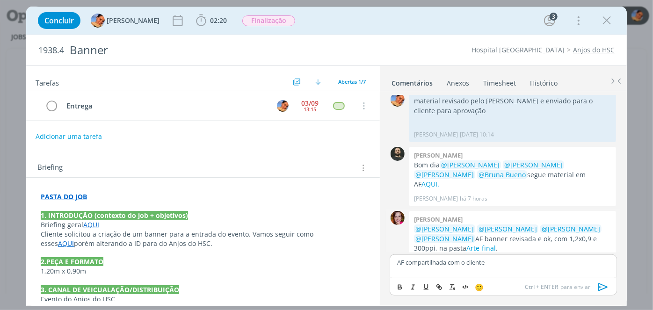
drag, startPoint x: 602, startPoint y: 286, endPoint x: 507, endPoint y: 190, distance: 135.3
click at [602, 286] on icon "dialog" at bounding box center [604, 287] width 14 height 14
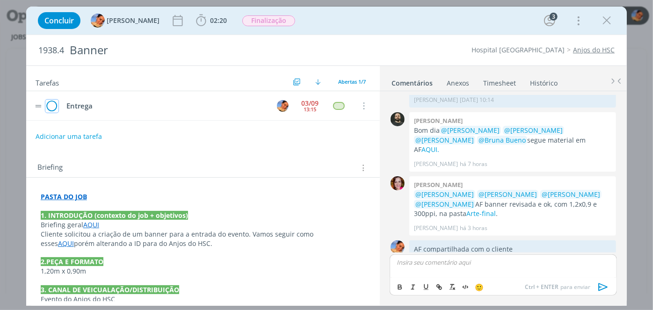
click at [45, 103] on icon "dialog" at bounding box center [51, 106] width 13 height 14
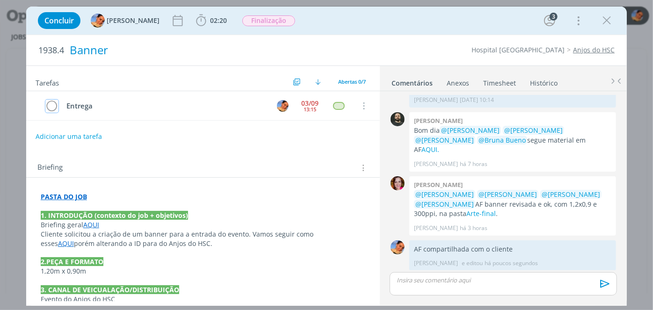
scroll to position [141, 0]
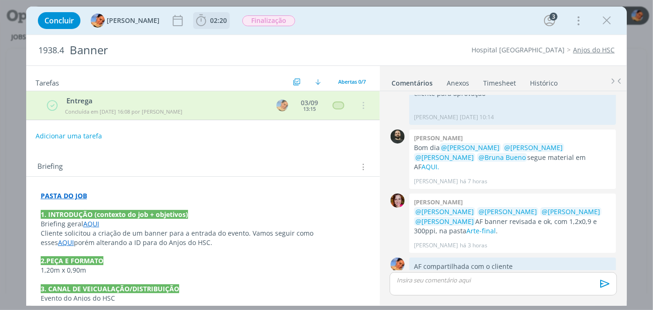
click at [211, 24] on span "02:20" at bounding box center [218, 20] width 17 height 9
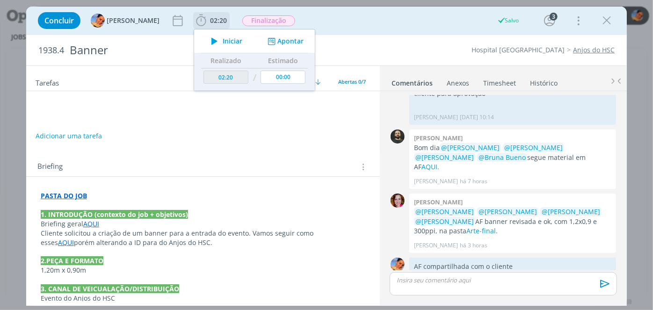
click at [262, 48] on div "Iniciar Apontar" at bounding box center [254, 40] width 121 height 23
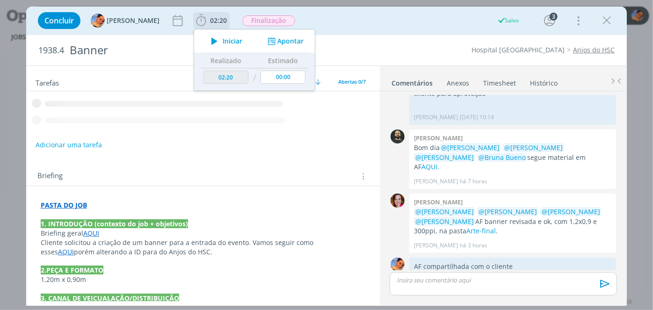
click at [270, 46] on div "Iniciar Apontar" at bounding box center [254, 40] width 121 height 23
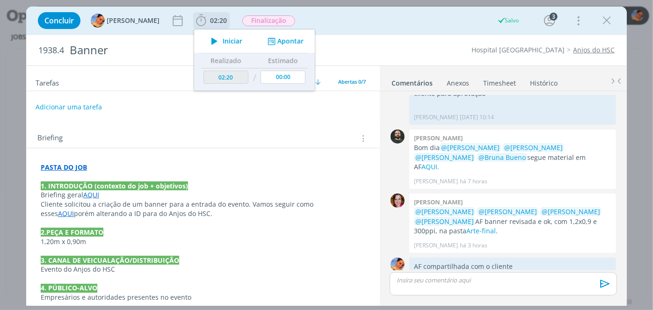
click at [281, 44] on button "Apontar" at bounding box center [284, 41] width 39 height 10
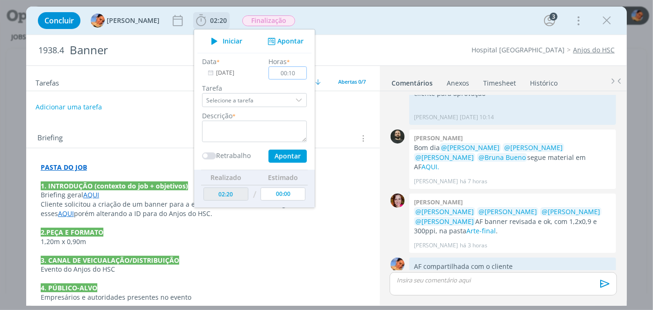
type input "00:10"
click at [266, 124] on textarea "dialog" at bounding box center [254, 132] width 105 height 22
type textarea "envio de AF"
click at [291, 156] on button "Apontar" at bounding box center [288, 156] width 38 height 13
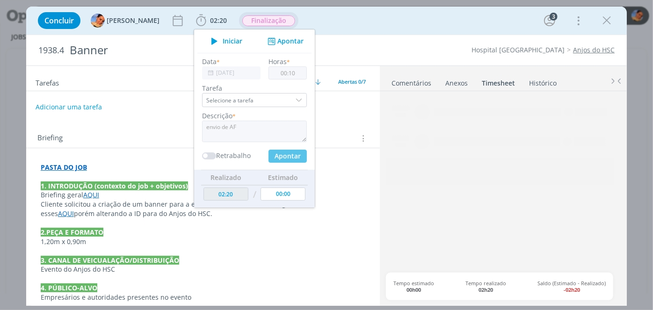
type input "02:30"
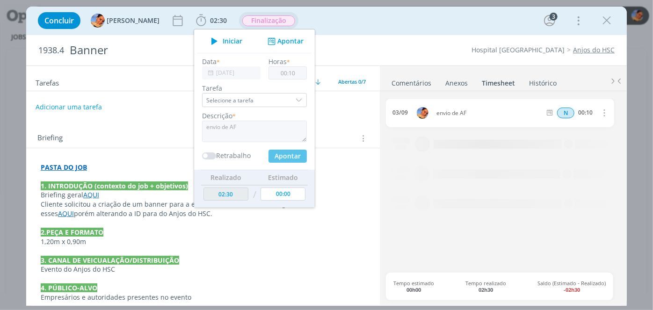
type input "00:00"
click at [255, 21] on span "Finalização" at bounding box center [268, 20] width 53 height 11
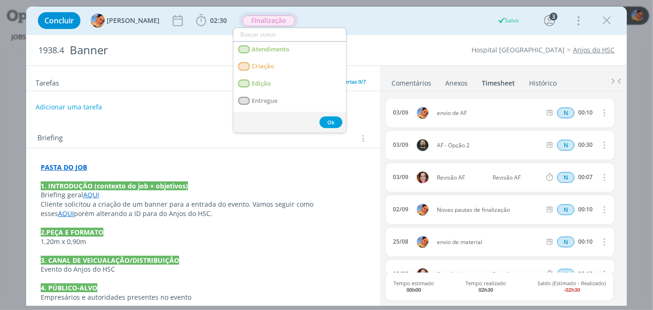
scroll to position [85, 0]
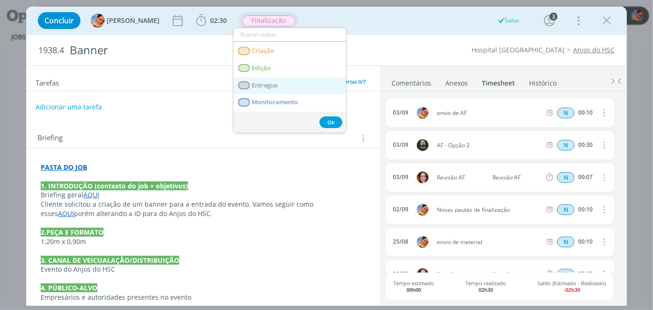
click at [297, 79] on link "Entregue" at bounding box center [289, 85] width 113 height 17
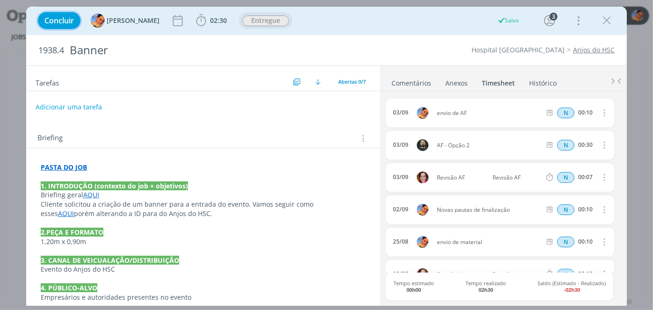
click at [58, 17] on span "Concluir" at bounding box center [58, 20] width 29 height 7
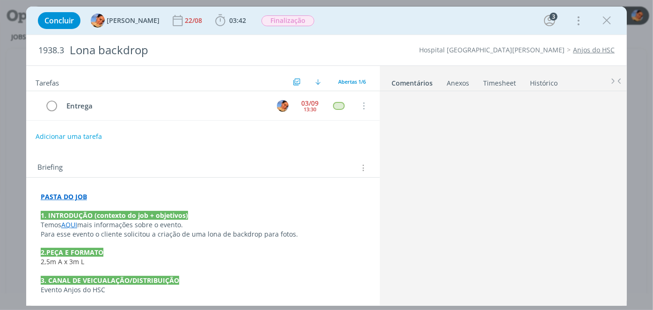
scroll to position [96, 0]
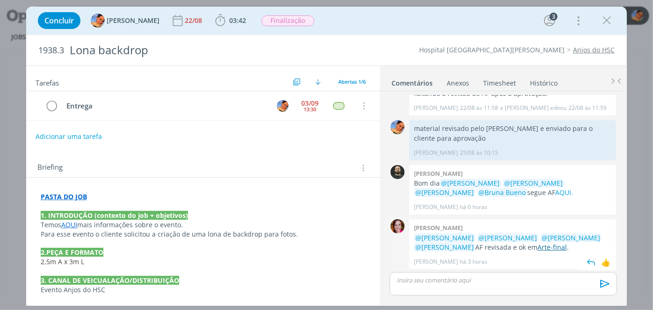
click at [546, 244] on link "Arte-final" at bounding box center [552, 247] width 29 height 9
click at [454, 292] on div "dialog" at bounding box center [503, 283] width 227 height 23
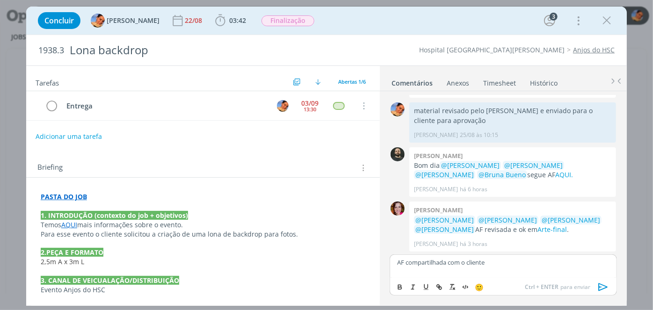
drag, startPoint x: 608, startPoint y: 290, endPoint x: 302, endPoint y: 199, distance: 318.9
click at [607, 290] on icon "dialog" at bounding box center [604, 287] width 14 height 14
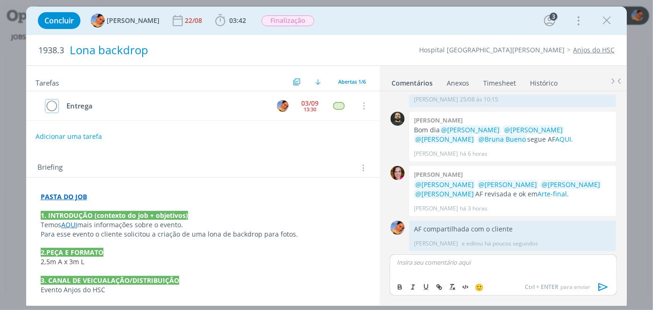
drag, startPoint x: 48, startPoint y: 102, endPoint x: 180, endPoint y: 41, distance: 144.9
click at [48, 102] on icon "dialog" at bounding box center [51, 106] width 13 height 14
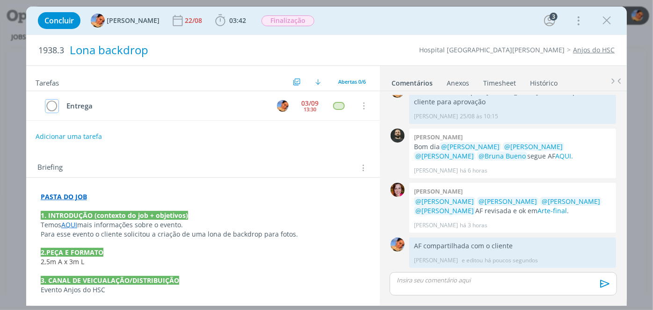
scroll to position [131, 0]
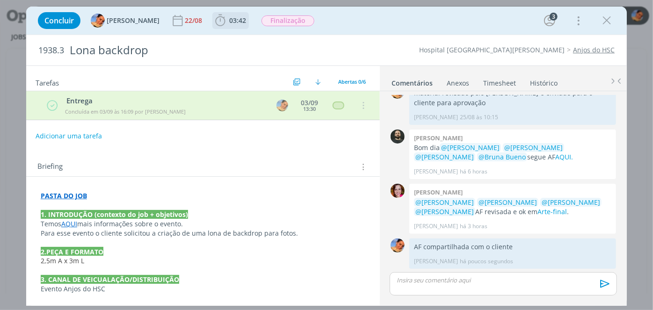
click at [229, 18] on span "03:42" at bounding box center [237, 20] width 17 height 9
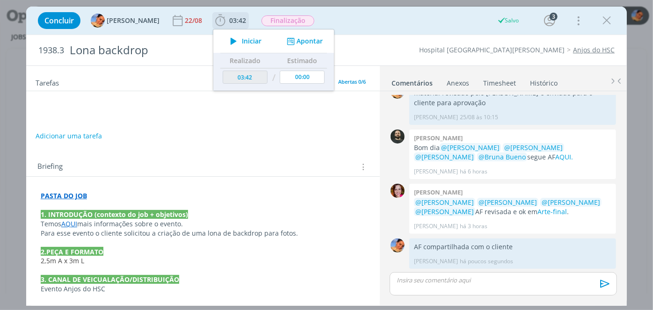
click at [287, 41] on icon "dialog" at bounding box center [291, 41] width 12 height 9
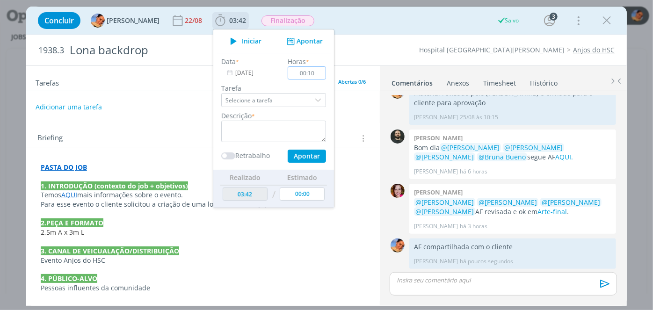
type input "00:10"
click at [284, 126] on textarea "dialog" at bounding box center [273, 132] width 105 height 22
type textarea "envio de AF"
click at [309, 154] on button "Apontar" at bounding box center [307, 156] width 38 height 13
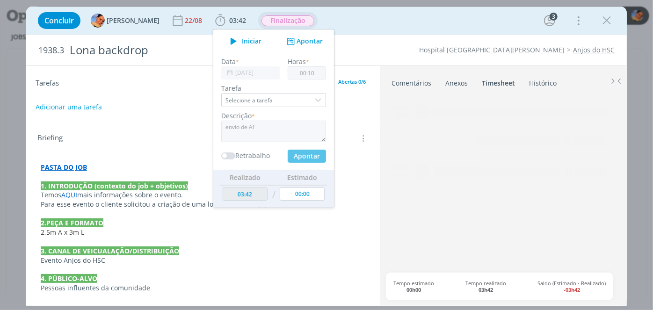
click at [302, 20] on span "Finalização" at bounding box center [288, 20] width 53 height 11
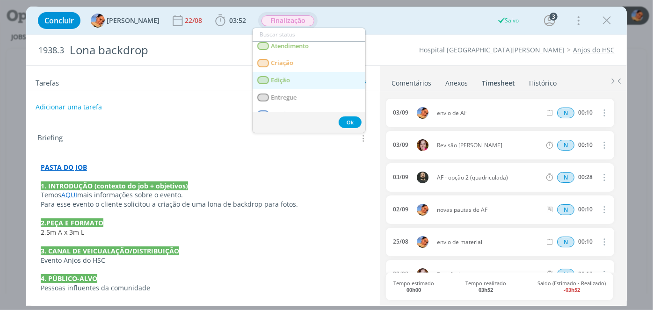
scroll to position [85, 0]
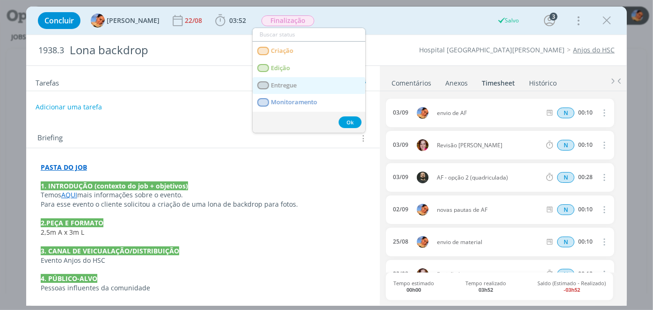
drag, startPoint x: 284, startPoint y: 85, endPoint x: 272, endPoint y: 87, distance: 12.7
click at [284, 85] on span "Entregue" at bounding box center [284, 85] width 26 height 7
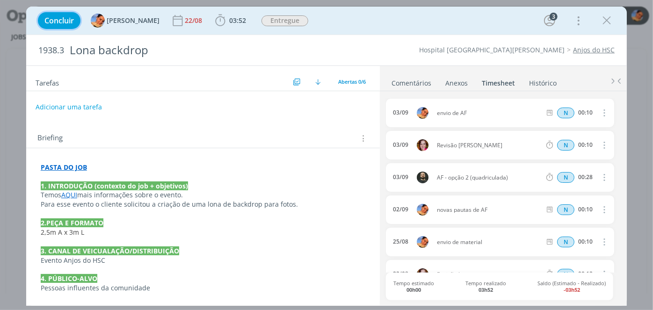
click at [59, 19] on span "Concluir" at bounding box center [58, 20] width 29 height 7
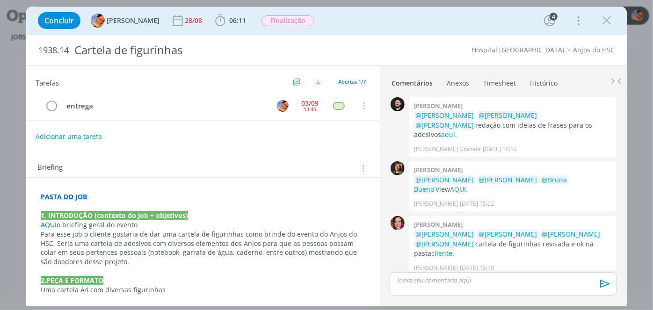
scroll to position [169, 0]
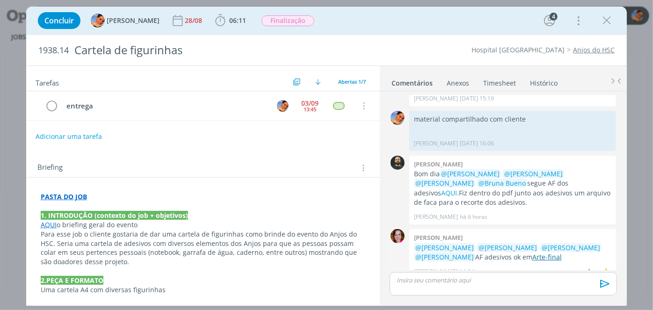
click at [543, 253] on link "Arte-final" at bounding box center [546, 257] width 29 height 9
click at [504, 279] on p "dialog" at bounding box center [503, 280] width 212 height 8
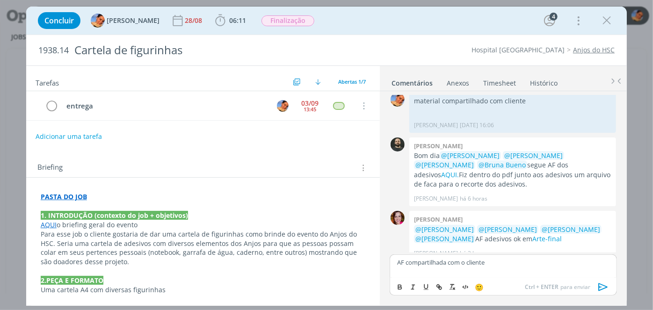
click at [604, 283] on icon "dialog" at bounding box center [604, 287] width 14 height 14
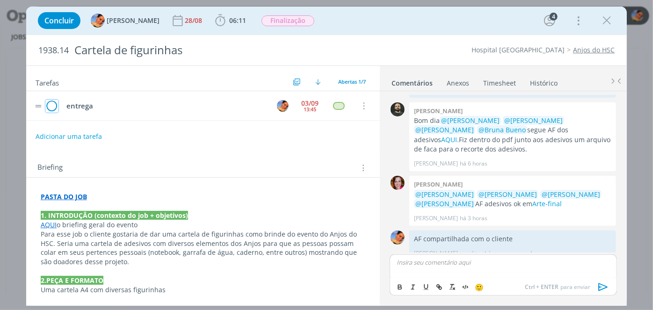
click at [56, 103] on icon "dialog" at bounding box center [51, 106] width 13 height 14
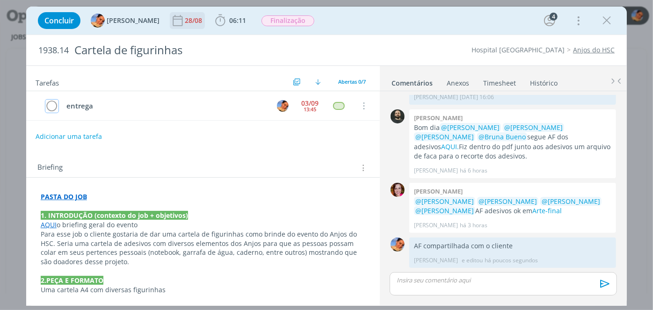
scroll to position [205, 0]
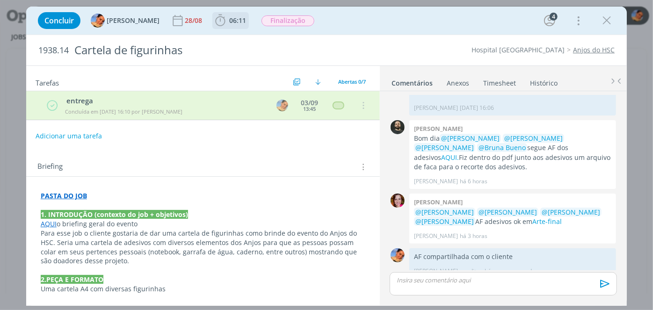
click at [218, 26] on icon "dialog" at bounding box center [220, 21] width 14 height 14
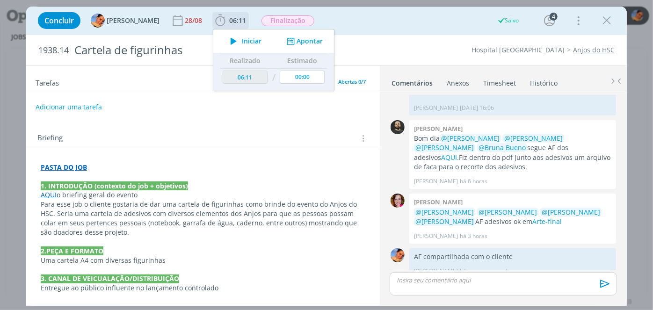
click at [289, 42] on button "Apontar" at bounding box center [303, 41] width 39 height 10
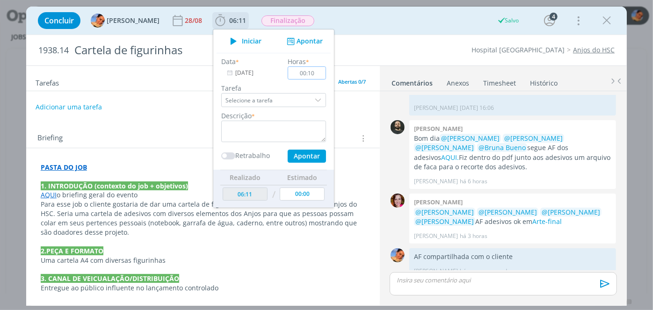
type input "00:10"
click at [251, 132] on textarea "dialog" at bounding box center [273, 132] width 105 height 22
type textarea "envio de AF"
click at [300, 155] on button "Apontar" at bounding box center [307, 156] width 38 height 13
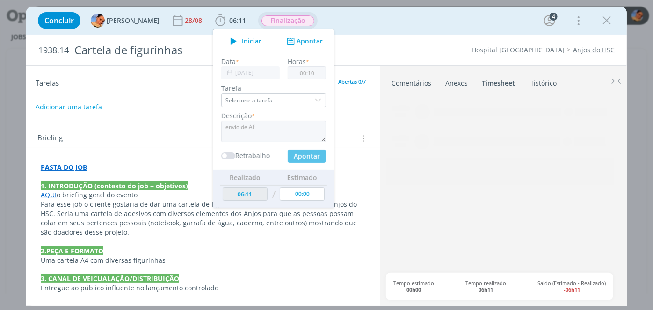
type input "06:21"
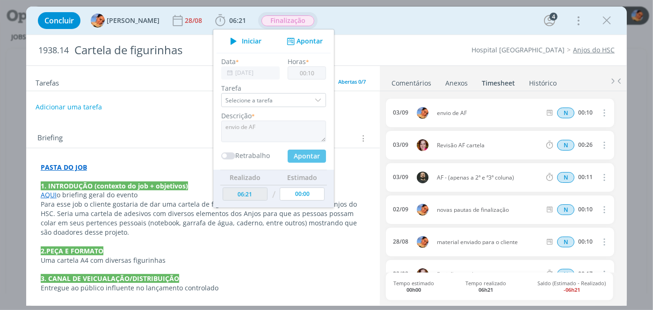
type input "00:00"
click at [283, 21] on span "Finalização" at bounding box center [288, 20] width 53 height 11
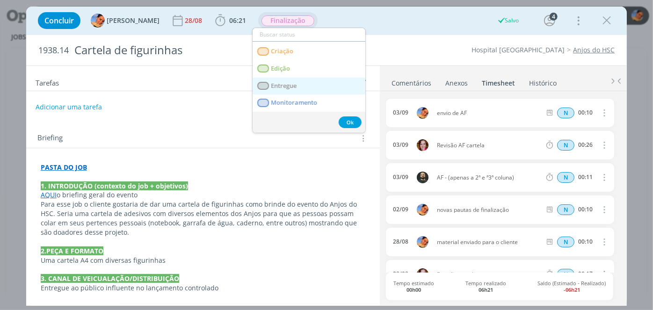
scroll to position [85, 0]
click at [313, 82] on link "Entregue" at bounding box center [309, 85] width 113 height 17
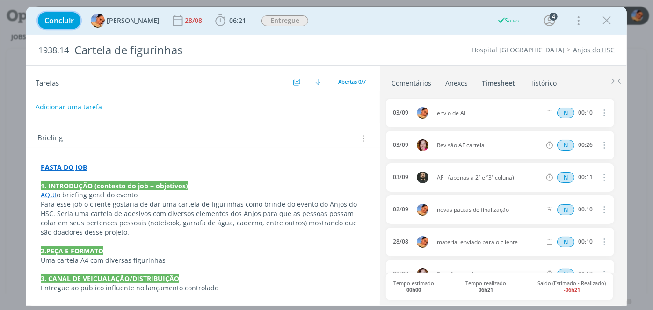
click at [58, 19] on span "Concluir" at bounding box center [58, 20] width 29 height 7
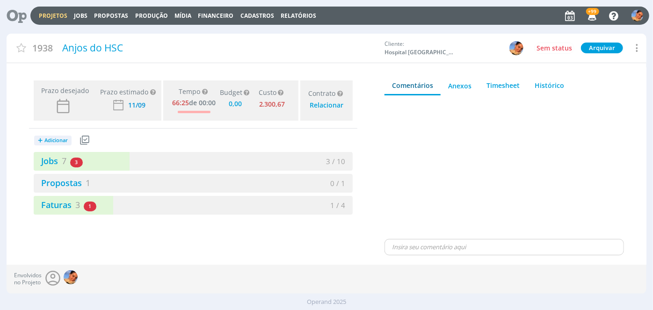
type input "0,00"
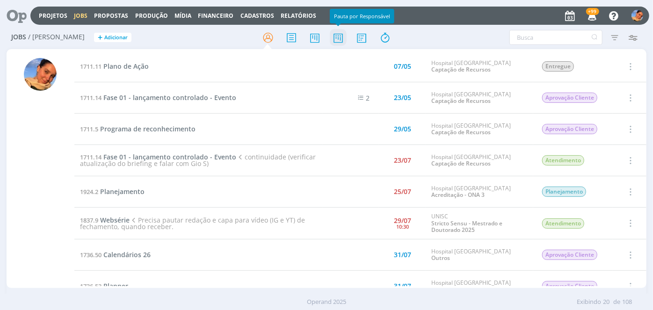
click at [344, 37] on icon at bounding box center [338, 38] width 17 height 18
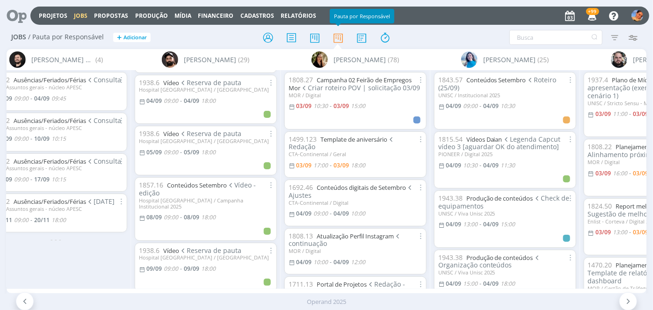
scroll to position [127, 0]
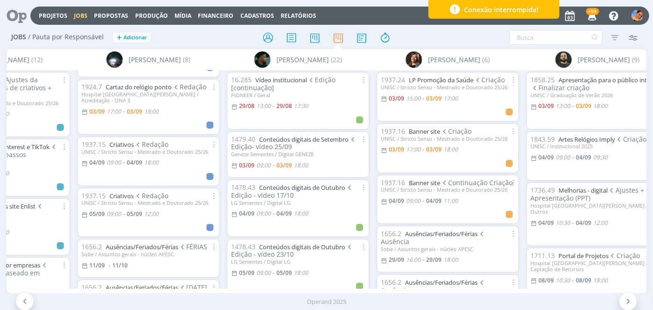
scroll to position [170, 0]
click at [123, 191] on link "Criativos" at bounding box center [121, 195] width 24 height 8
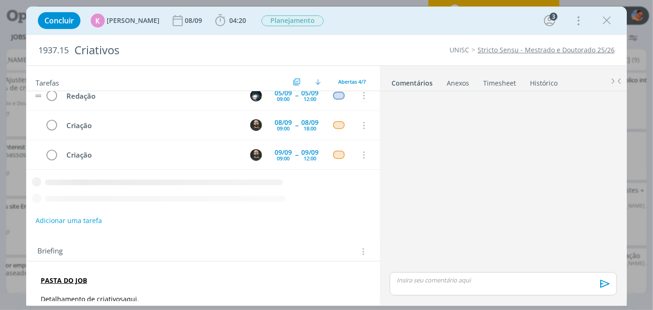
scroll to position [2, 0]
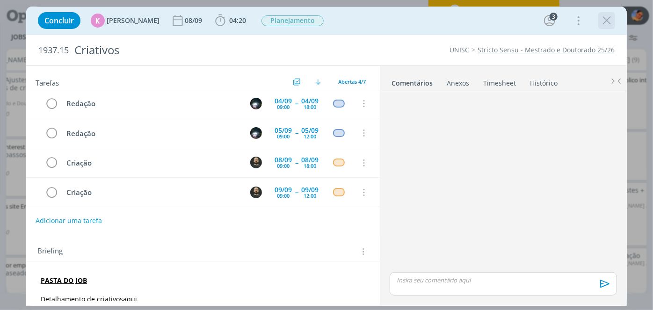
click at [600, 20] on icon "dialog" at bounding box center [607, 21] width 14 height 14
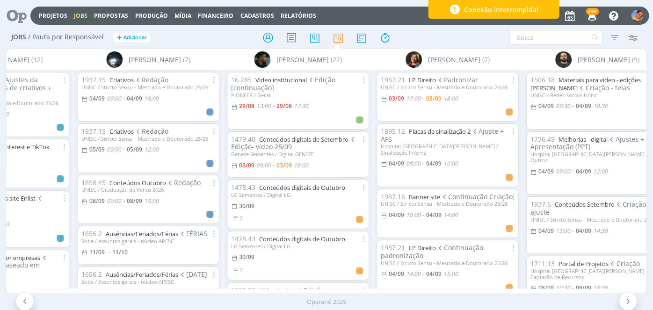
scroll to position [0, 1213]
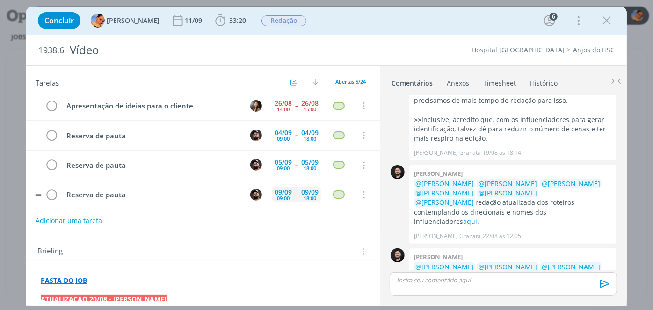
click at [295, 194] on span "--" at bounding box center [296, 194] width 3 height 7
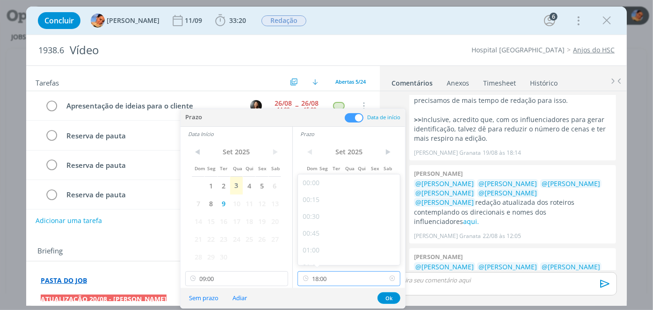
click at [332, 282] on input "18:00" at bounding box center [349, 278] width 103 height 15
click at [348, 211] on div "18:00" at bounding box center [350, 212] width 105 height 17
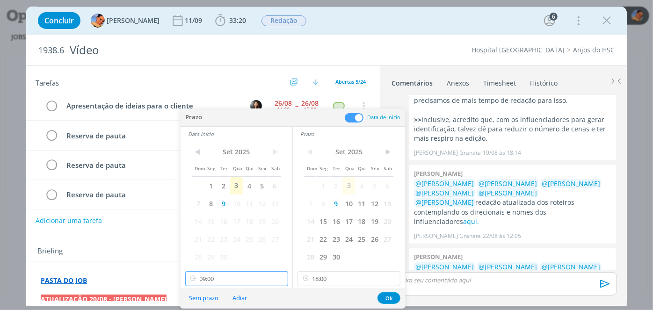
click at [249, 284] on input "09:00" at bounding box center [236, 278] width 103 height 15
click at [240, 198] on div "17:00" at bounding box center [237, 198] width 105 height 17
type input "17:00"
click at [391, 298] on button "Ok" at bounding box center [389, 298] width 23 height 12
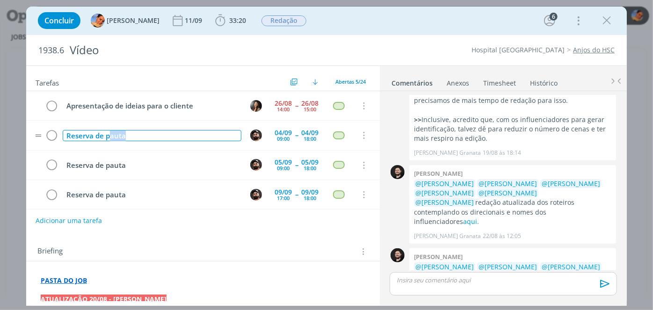
drag, startPoint x: 141, startPoint y: 132, endPoint x: 109, endPoint y: 131, distance: 32.3
click at [109, 131] on div "Reserva de pauta" at bounding box center [152, 136] width 179 height 12
click at [128, 131] on div "Reserva de pauta" at bounding box center [152, 136] width 179 height 12
drag, startPoint x: 138, startPoint y: 137, endPoint x: 0, endPoint y: 129, distance: 138.7
click at [0, 129] on div "Concluir Luíza Santana 11/09 33:20 Iniciar Apontar Data * 03/09/2025 Horas * 00…" at bounding box center [326, 155] width 653 height 310
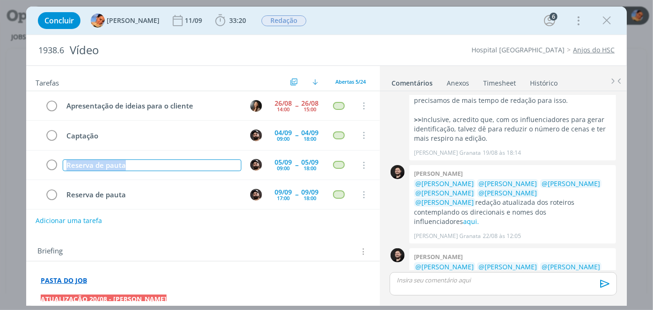
drag, startPoint x: 136, startPoint y: 165, endPoint x: 0, endPoint y: 142, distance: 138.1
click at [0, 142] on div "Concluir Luíza Santana 11/09 33:20 Iniciar Apontar Data * 03/09/2025 Horas * 00…" at bounding box center [326, 155] width 653 height 310
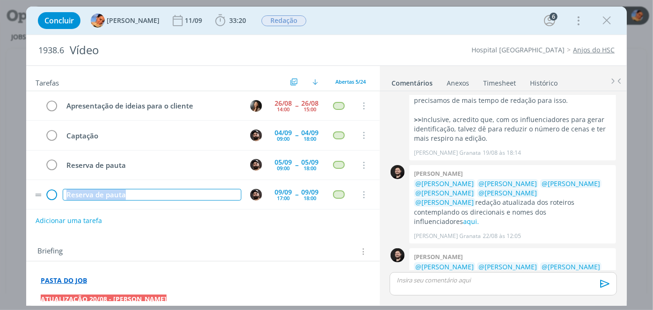
drag, startPoint x: 141, startPoint y: 192, endPoint x: 49, endPoint y: 190, distance: 91.7
click at [49, 190] on tr "Reserva de pauta 09/09 17:00 -- 09/09 18:00 Cancelar" at bounding box center [203, 194] width 354 height 29
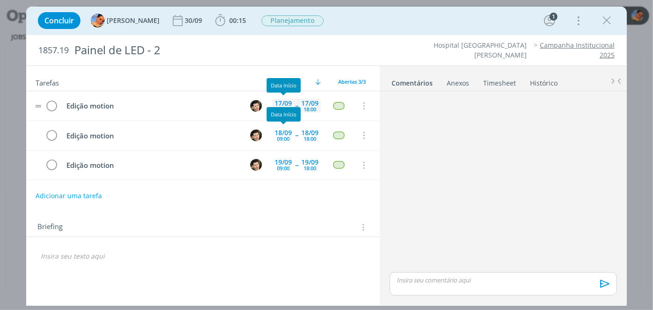
click at [282, 100] on div "17/09" at bounding box center [283, 103] width 17 height 7
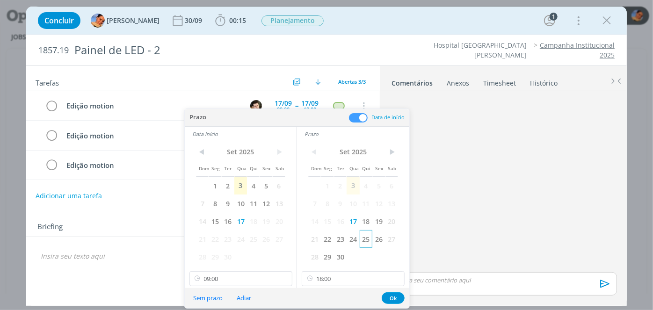
click at [363, 239] on span "25" at bounding box center [366, 239] width 13 height 18
drag, startPoint x: 253, startPoint y: 241, endPoint x: 288, endPoint y: 248, distance: 36.3
click at [252, 241] on span "25" at bounding box center [253, 239] width 13 height 18
drag, startPoint x: 395, startPoint y: 295, endPoint x: 369, endPoint y: 250, distance: 52.0
click at [394, 295] on button "Ok" at bounding box center [393, 298] width 23 height 12
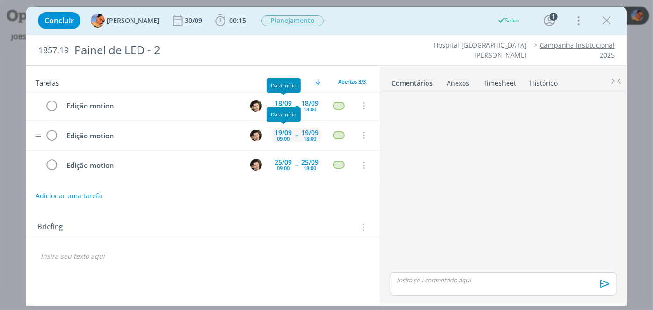
click at [284, 136] on div "09:00" at bounding box center [283, 138] width 13 height 5
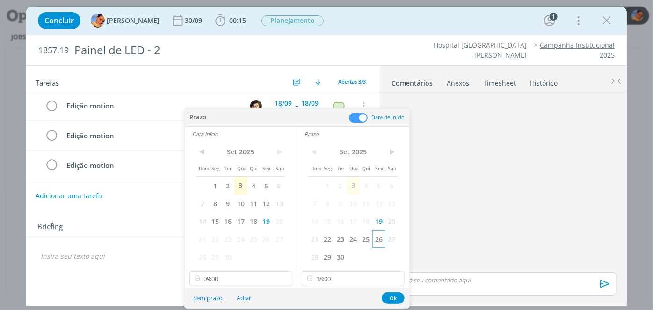
click at [380, 241] on span "26" at bounding box center [378, 239] width 13 height 18
click at [266, 239] on span "26" at bounding box center [266, 239] width 13 height 18
click at [388, 296] on button "Ok" at bounding box center [393, 298] width 23 height 12
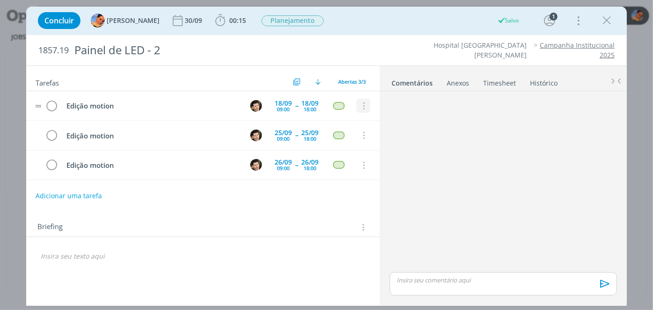
click at [360, 106] on icon "dialog" at bounding box center [363, 106] width 10 height 8
click at [355, 119] on link "Cancelar" at bounding box center [333, 122] width 74 height 15
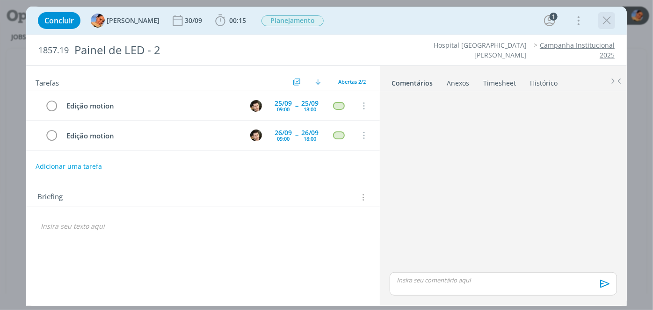
click at [607, 20] on icon "dialog" at bounding box center [607, 21] width 14 height 14
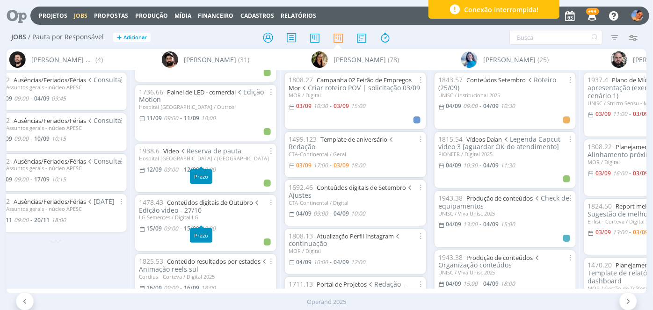
scroll to position [510, 0]
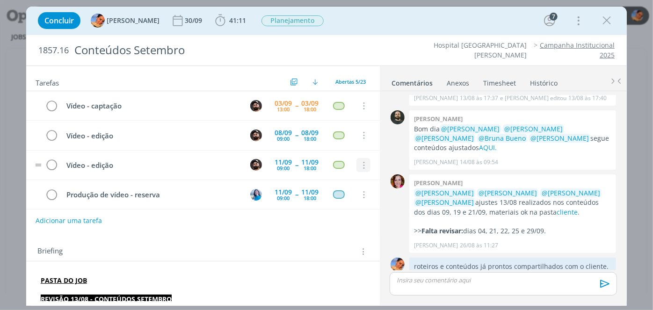
click at [360, 163] on icon "dialog" at bounding box center [363, 165] width 10 height 8
click at [348, 177] on link "Cancelar" at bounding box center [333, 181] width 74 height 15
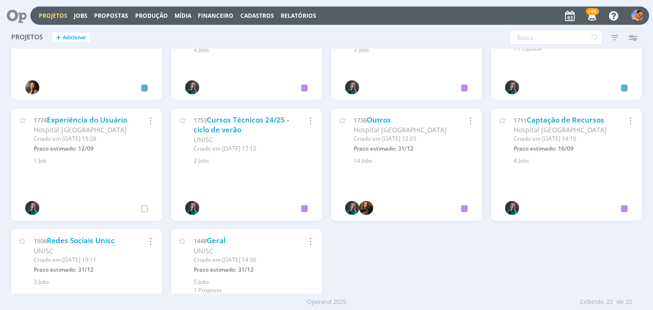
scroll to position [468, 0]
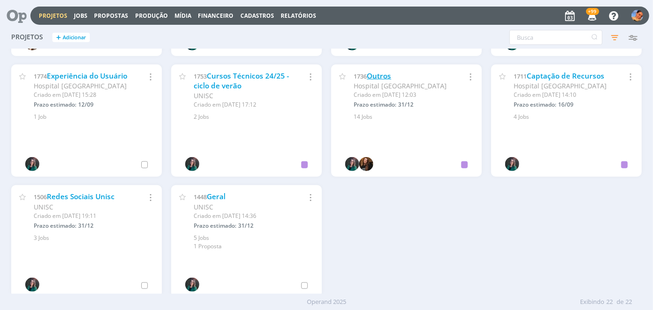
click at [374, 79] on link "Outros" at bounding box center [379, 76] width 24 height 10
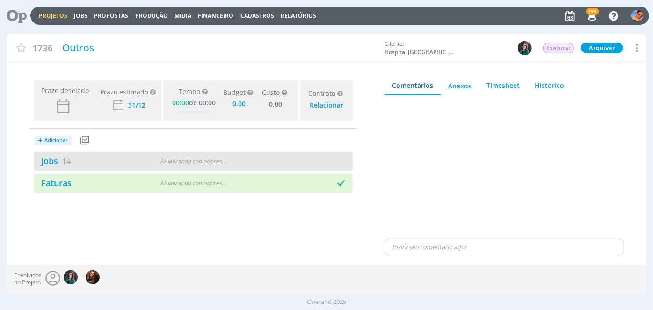
click at [206, 156] on div "Jobs 14 Atualizando contadores . . ." at bounding box center [193, 161] width 319 height 19
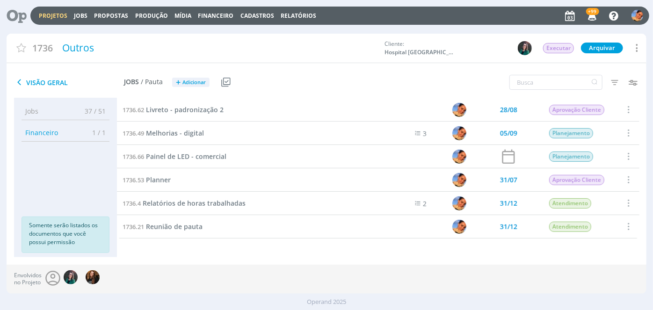
scroll to position [187, 0]
click at [201, 155] on span "Painel de LED - comercial" at bounding box center [186, 157] width 80 height 9
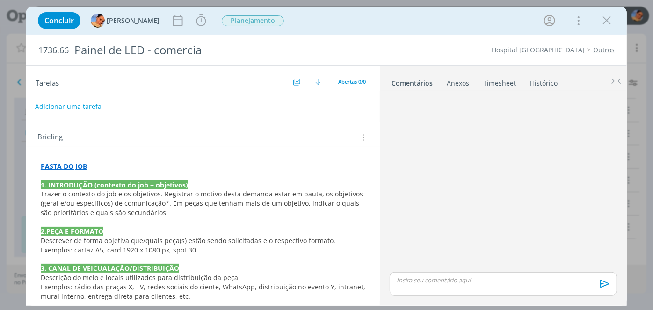
click at [76, 99] on button "Adicionar uma tarefa" at bounding box center [68, 107] width 66 height 16
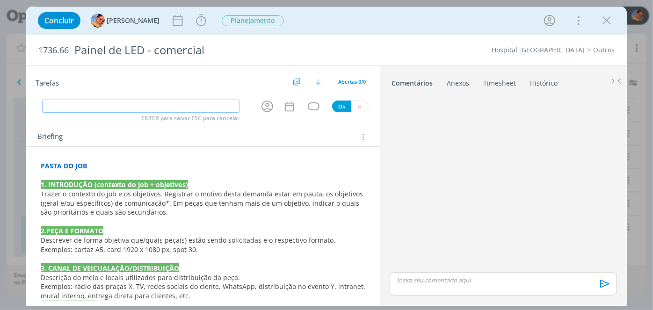
click at [76, 102] on input "dialog" at bounding box center [140, 106] width 197 height 13
type input "W"
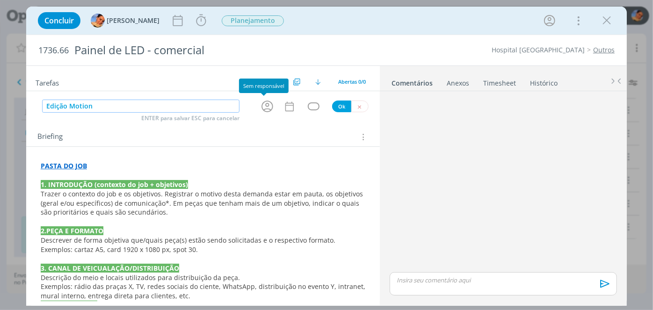
click at [264, 102] on icon "dialog" at bounding box center [267, 106] width 15 height 15
type input "Edição Motion"
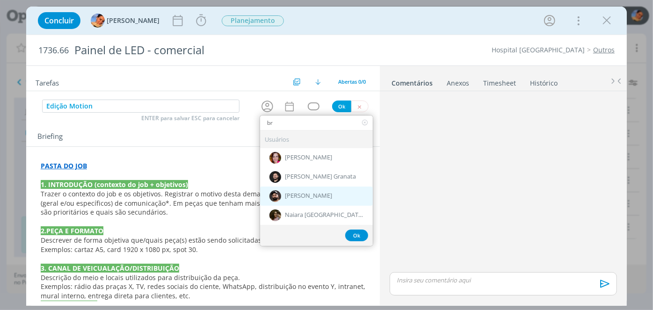
type input "br"
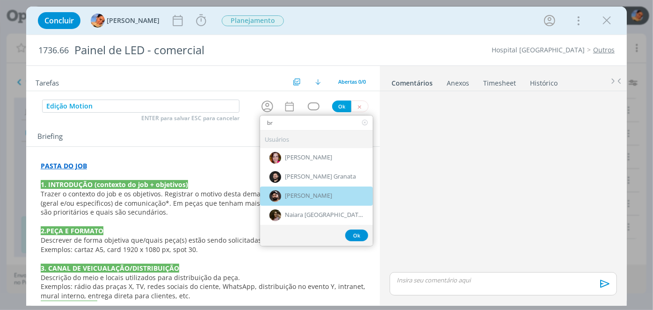
drag, startPoint x: 298, startPoint y: 189, endPoint x: 297, endPoint y: 148, distance: 41.2
click at [298, 190] on div "[PERSON_NAME]" at bounding box center [316, 196] width 113 height 19
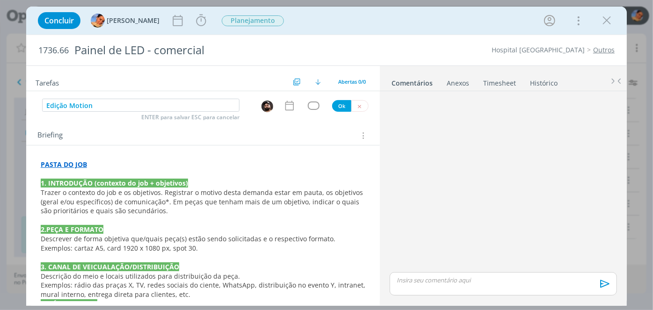
click at [287, 106] on icon "dialog" at bounding box center [290, 106] width 12 height 12
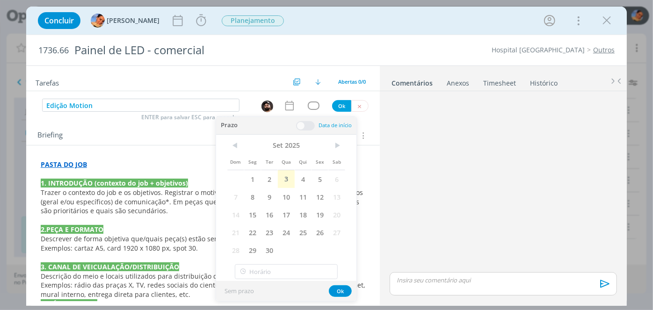
drag, startPoint x: 298, startPoint y: 194, endPoint x: 299, endPoint y: 164, distance: 30.4
click at [298, 194] on span "11" at bounding box center [303, 197] width 17 height 18
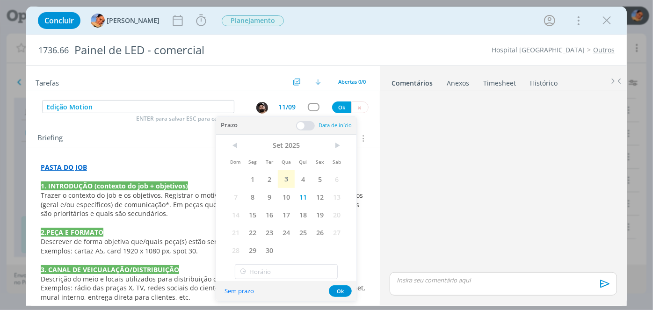
click at [299, 113] on div "Edição Motion ENTER para salvar ESC para cancelar 11/09 Ok" at bounding box center [203, 107] width 354 height 17
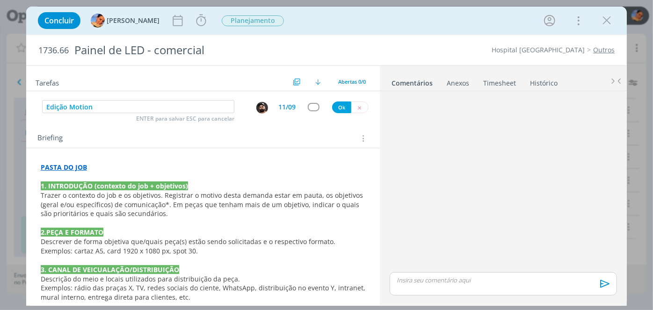
click at [287, 107] on div "11/09" at bounding box center [286, 107] width 17 height 7
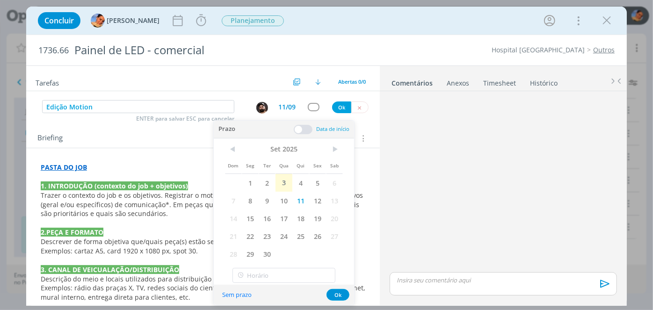
click at [307, 130] on span at bounding box center [303, 129] width 19 height 9
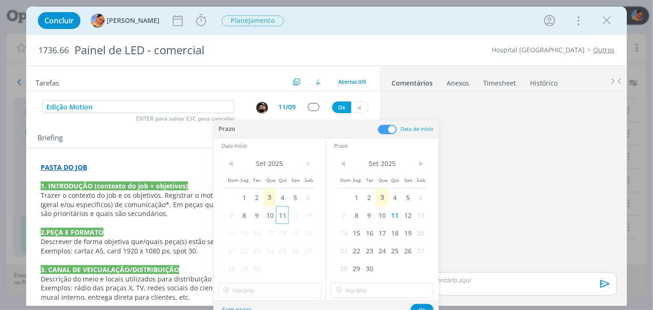
click at [283, 220] on span "11" at bounding box center [282, 215] width 13 height 18
click at [277, 291] on input "18:00" at bounding box center [270, 290] width 103 height 15
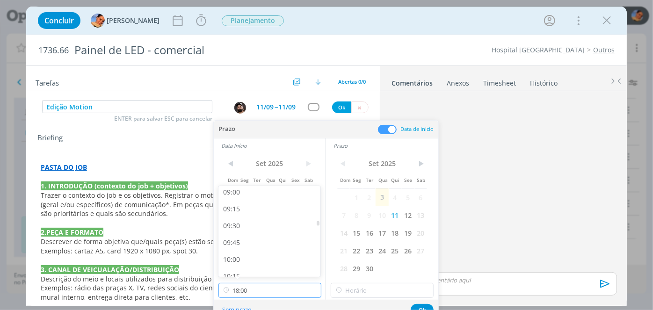
scroll to position [589, 0]
drag, startPoint x: 257, startPoint y: 214, endPoint x: 359, endPoint y: 296, distance: 130.4
click at [261, 217] on div "09:00" at bounding box center [271, 212] width 105 height 17
type input "09:00"
type input "18:00"
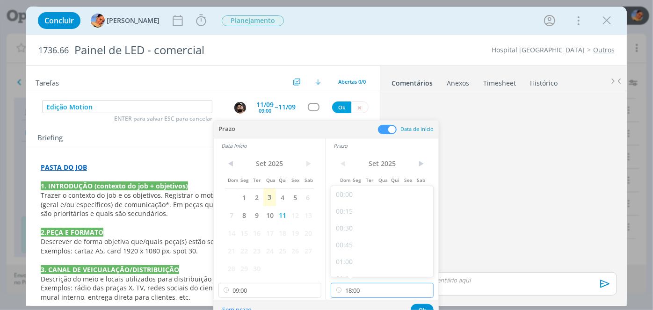
click at [368, 292] on input "18:00" at bounding box center [382, 290] width 103 height 15
click at [351, 262] on div "18:00" at bounding box center [383, 265] width 105 height 17
click at [423, 305] on button "Ok" at bounding box center [422, 310] width 23 height 12
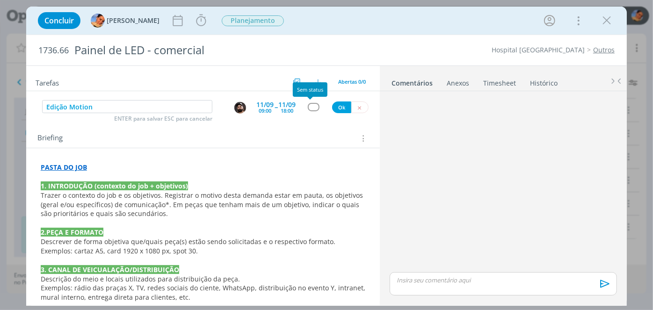
click at [312, 104] on div "dialog" at bounding box center [314, 107] width 12 height 8
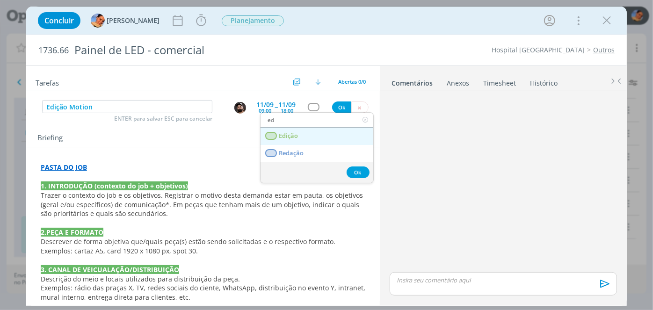
type input "ed"
click at [306, 129] on link "Edição" at bounding box center [317, 136] width 113 height 17
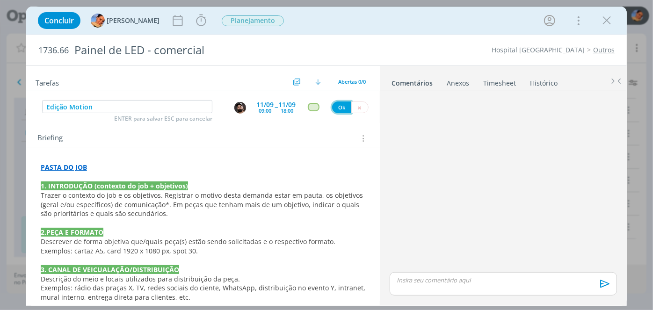
click at [338, 109] on button "Ok" at bounding box center [341, 108] width 19 height 12
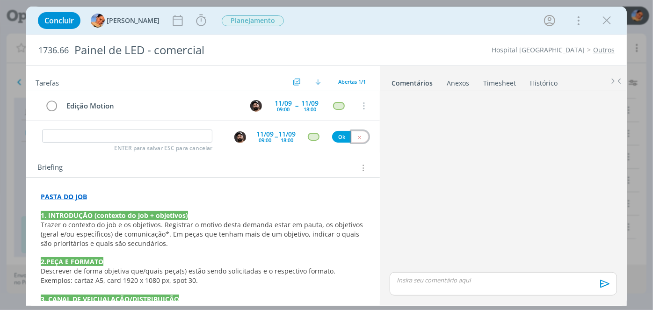
click at [360, 133] on button "dialog" at bounding box center [359, 137] width 17 height 12
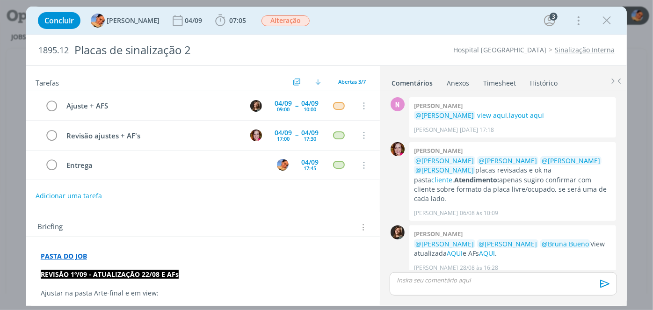
scroll to position [61, 0]
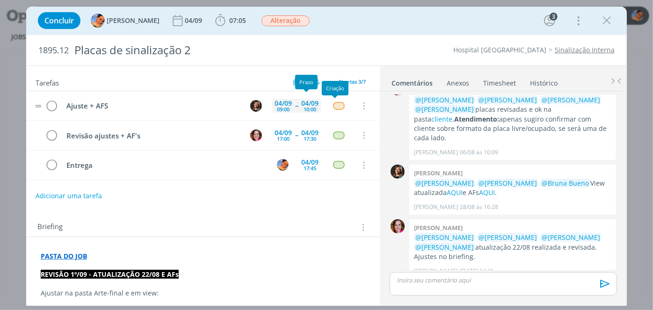
click at [304, 108] on div "10:00" at bounding box center [310, 109] width 13 height 5
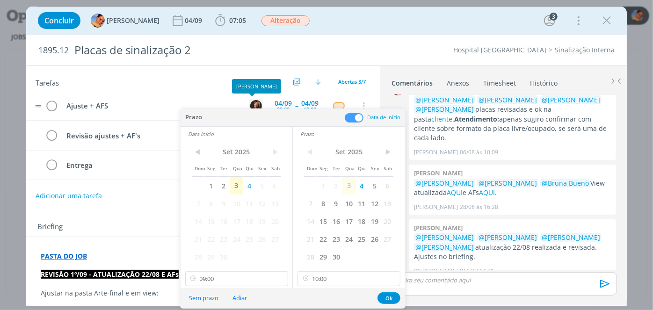
click at [250, 106] on img "dialog" at bounding box center [256, 106] width 12 height 12
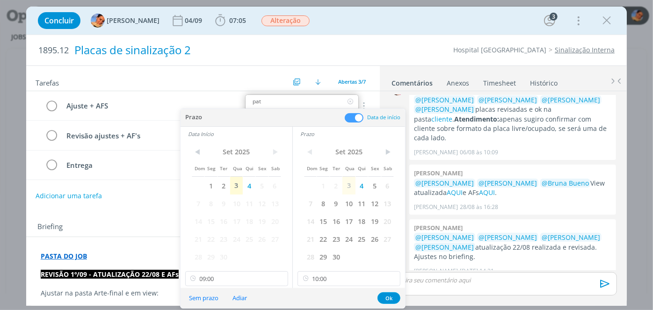
type input "pat"
click at [240, 61] on div "Placas de sinalização 2" at bounding box center [221, 50] width 300 height 23
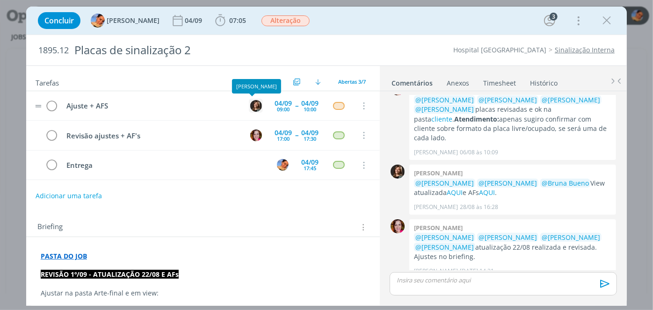
click at [257, 103] on img "dialog" at bounding box center [256, 106] width 12 height 12
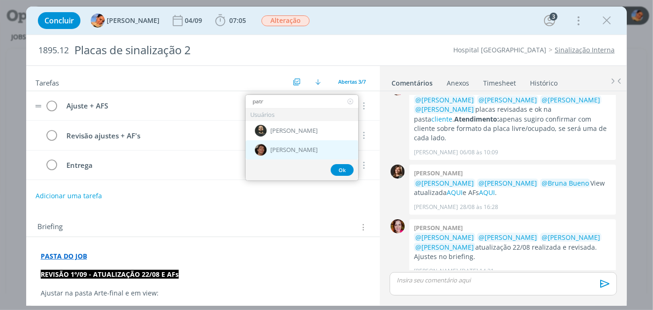
type input "patr"
click at [306, 153] on div "[PERSON_NAME]" at bounding box center [302, 149] width 113 height 19
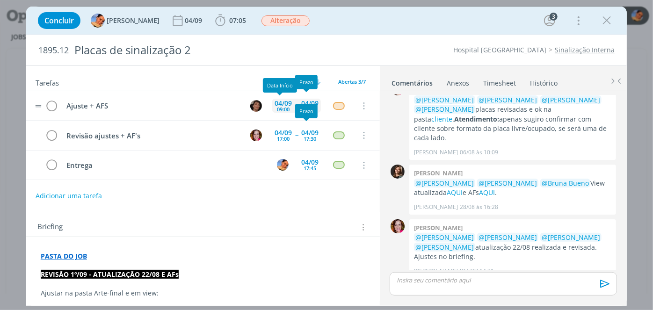
click at [285, 102] on div "04/09" at bounding box center [283, 103] width 17 height 7
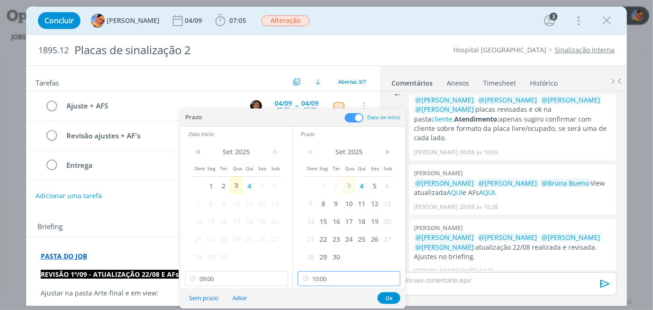
click at [338, 277] on input "10:00" at bounding box center [349, 278] width 103 height 15
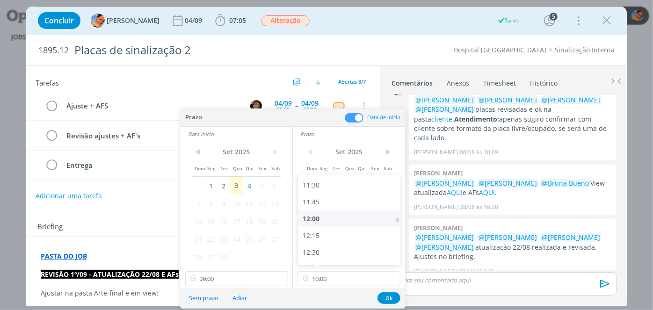
click at [332, 222] on div "12:00" at bounding box center [350, 219] width 105 height 17
type input "12:00"
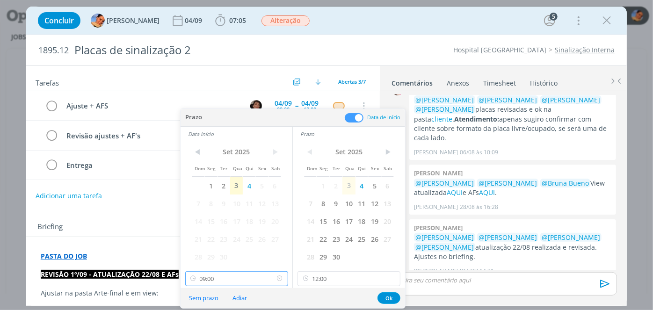
click at [222, 272] on input "09:00" at bounding box center [236, 278] width 103 height 15
click at [236, 229] on div "10:00" at bounding box center [237, 236] width 105 height 17
type input "10:00"
click at [390, 297] on button "Ok" at bounding box center [389, 298] width 23 height 12
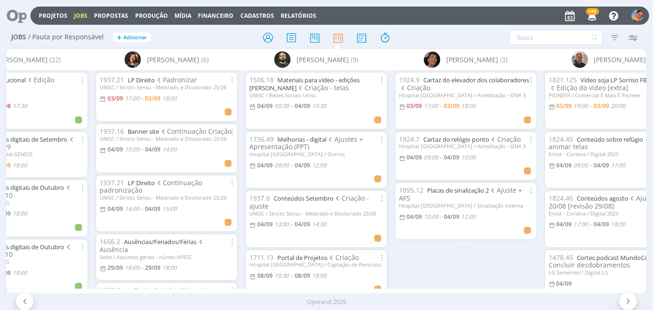
scroll to position [0, 1297]
